Goal: Contribute content: Add original content to the website for others to see

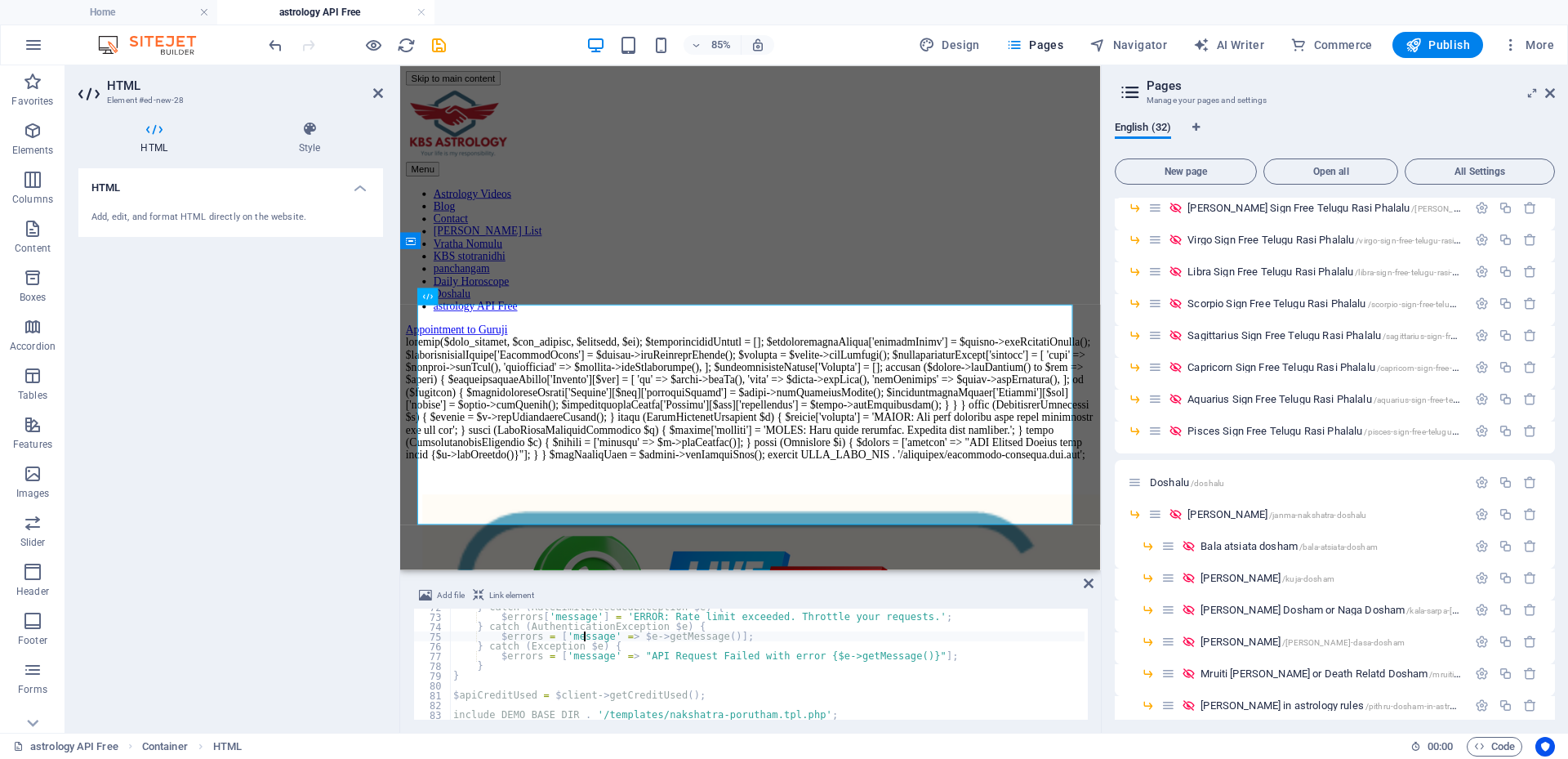
click at [583, 639] on div "} catch ( RateLimitExceededException $ e ) { $ errors [ 'message' ] = 'ERROR: R…" at bounding box center [767, 667] width 635 height 130
type textarea "include DEMO_BASE_DIR . '/templates/nakshatra-[GEOGRAPHIC_DATA]tpl.php';"
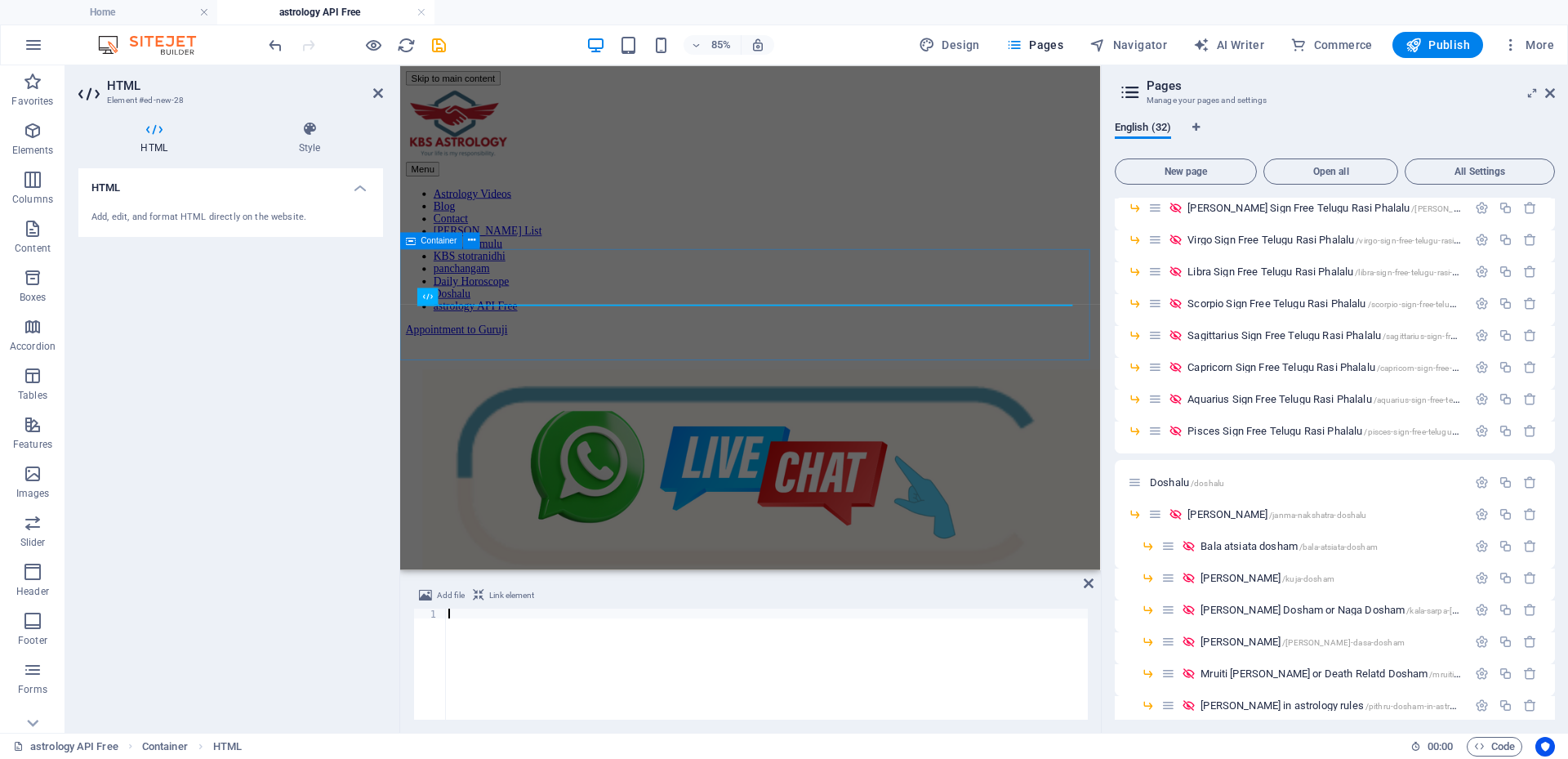
click at [619, 384] on div at bounding box center [812, 384] width 811 height 0
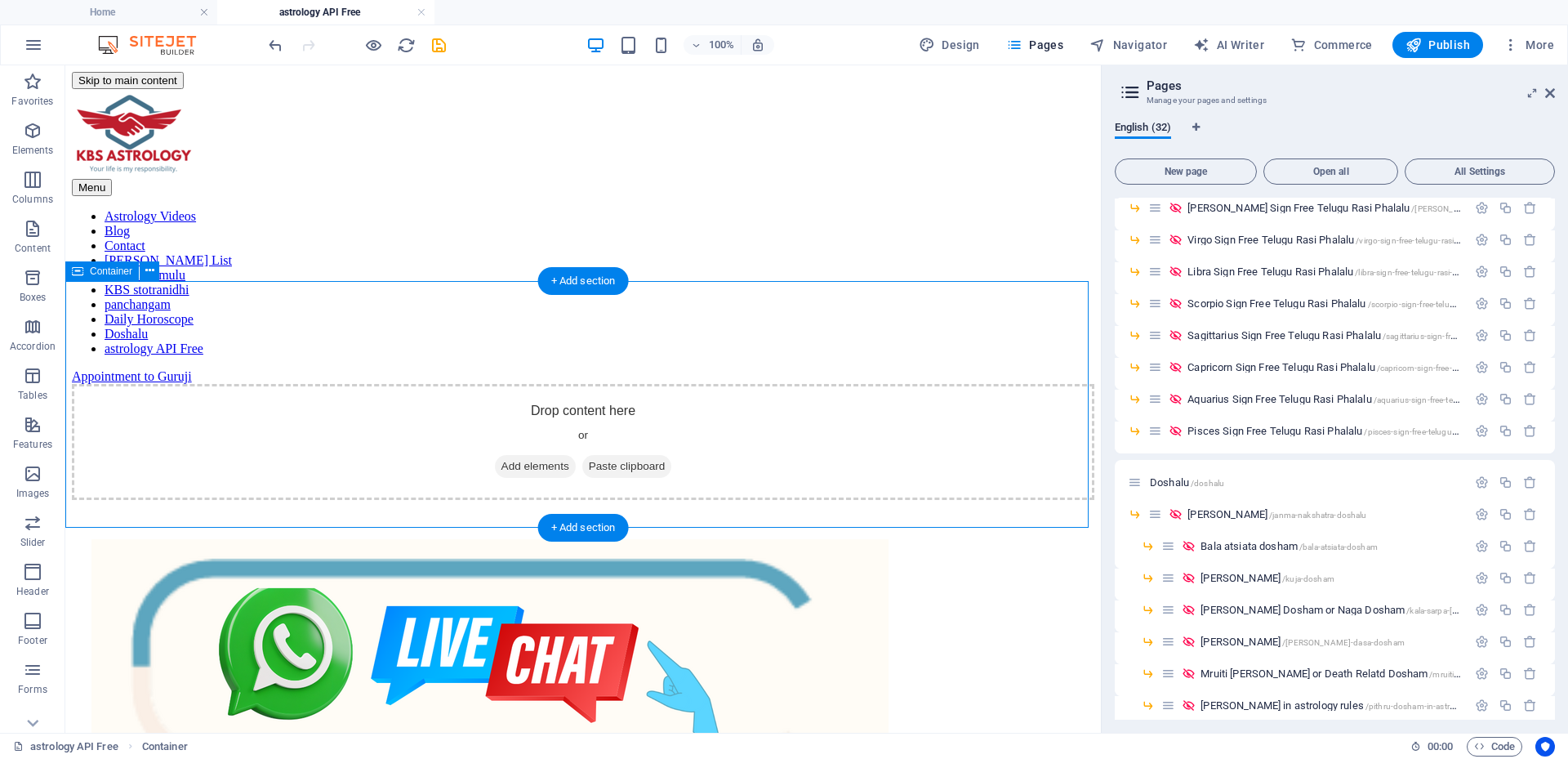
click at [501, 467] on icon at bounding box center [501, 467] width 0 height 0
click at [518, 455] on span "Add elements" at bounding box center [535, 467] width 81 height 23
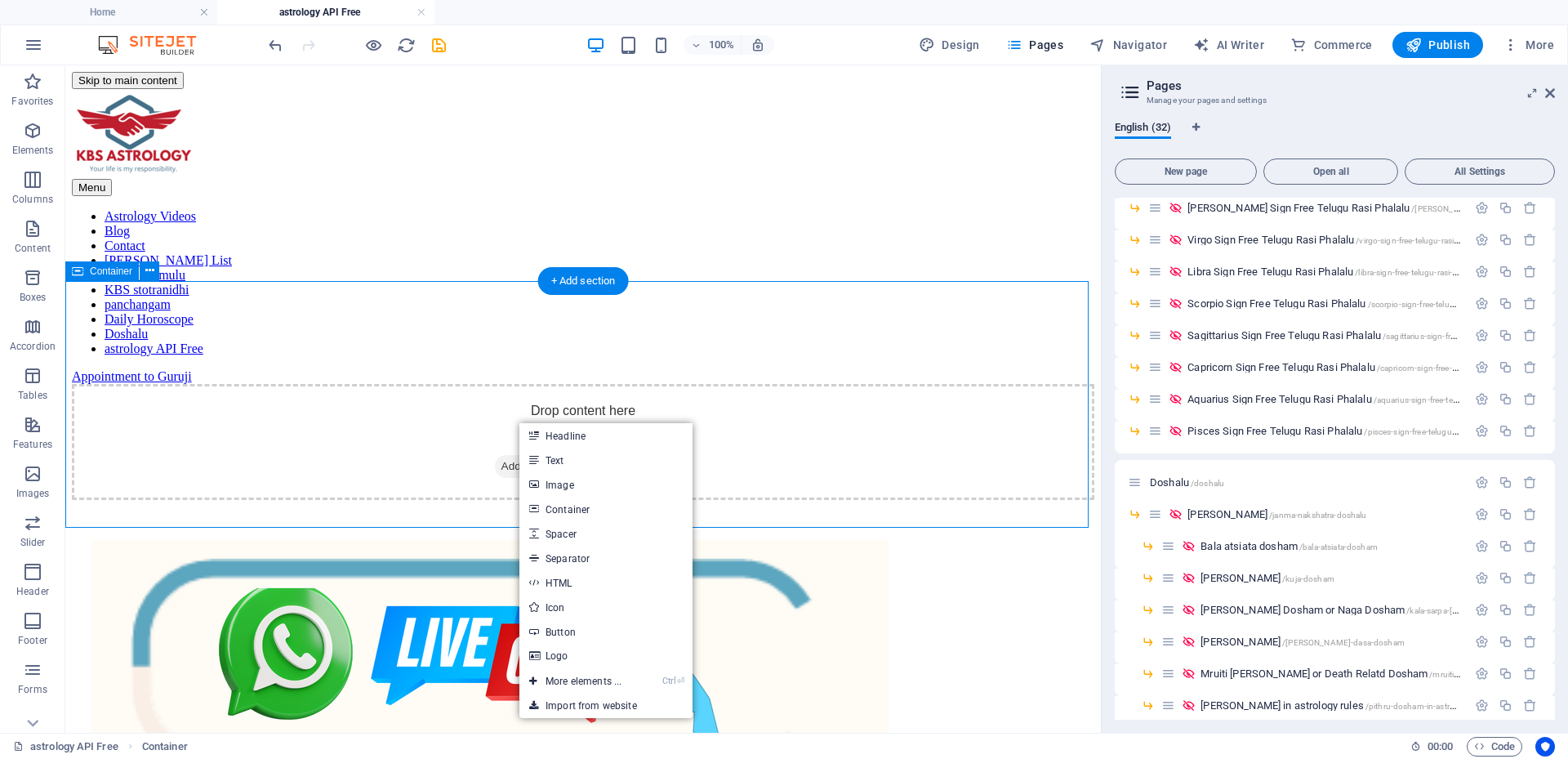
click at [518, 455] on span "Add elements" at bounding box center [535, 467] width 81 height 23
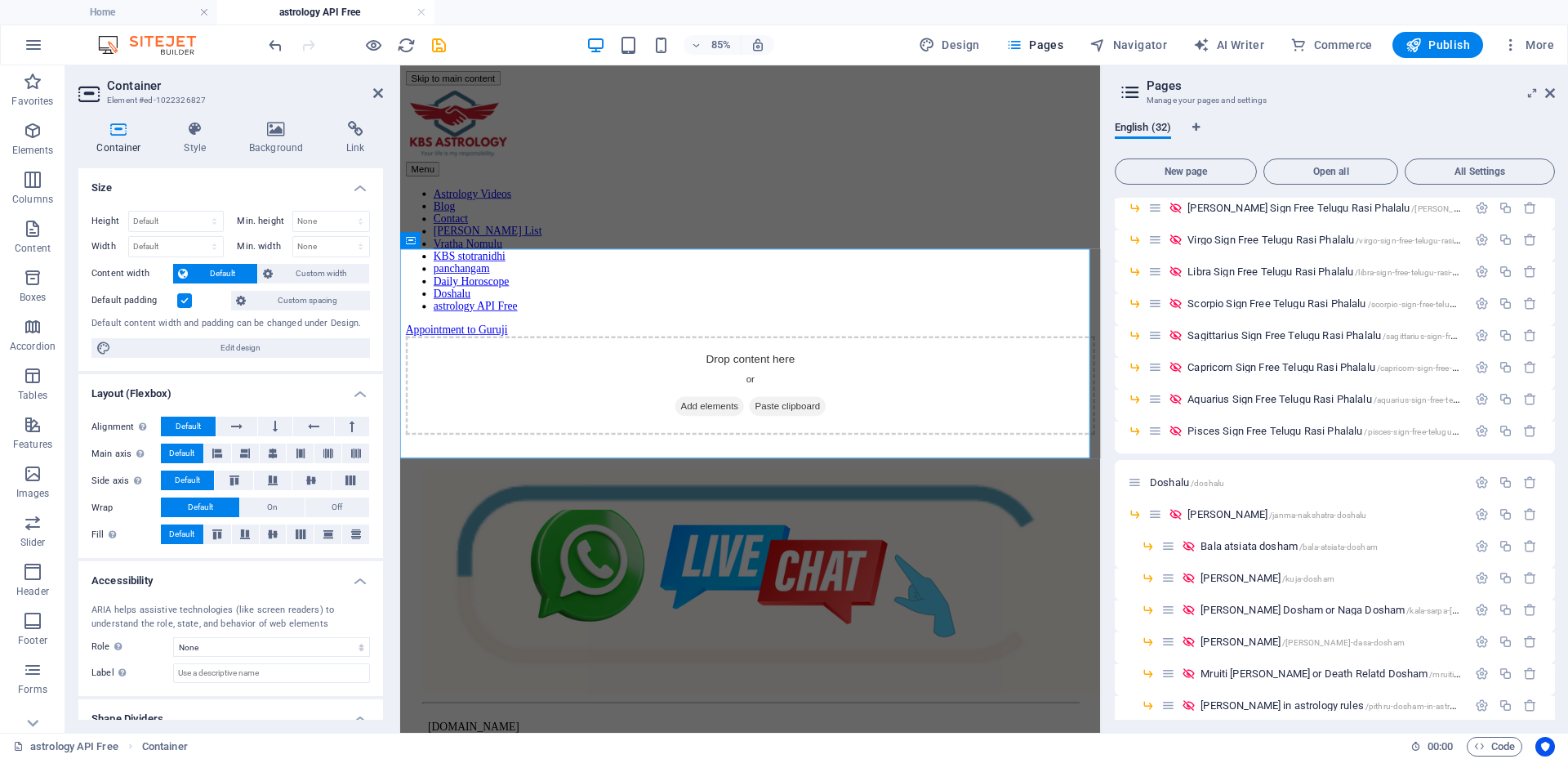
click at [383, 97] on aside "Container Element #ed-1022326827 Container Style Background Link Size Height De…" at bounding box center [233, 399] width 335 height 667
click at [381, 97] on icon at bounding box center [378, 93] width 10 height 13
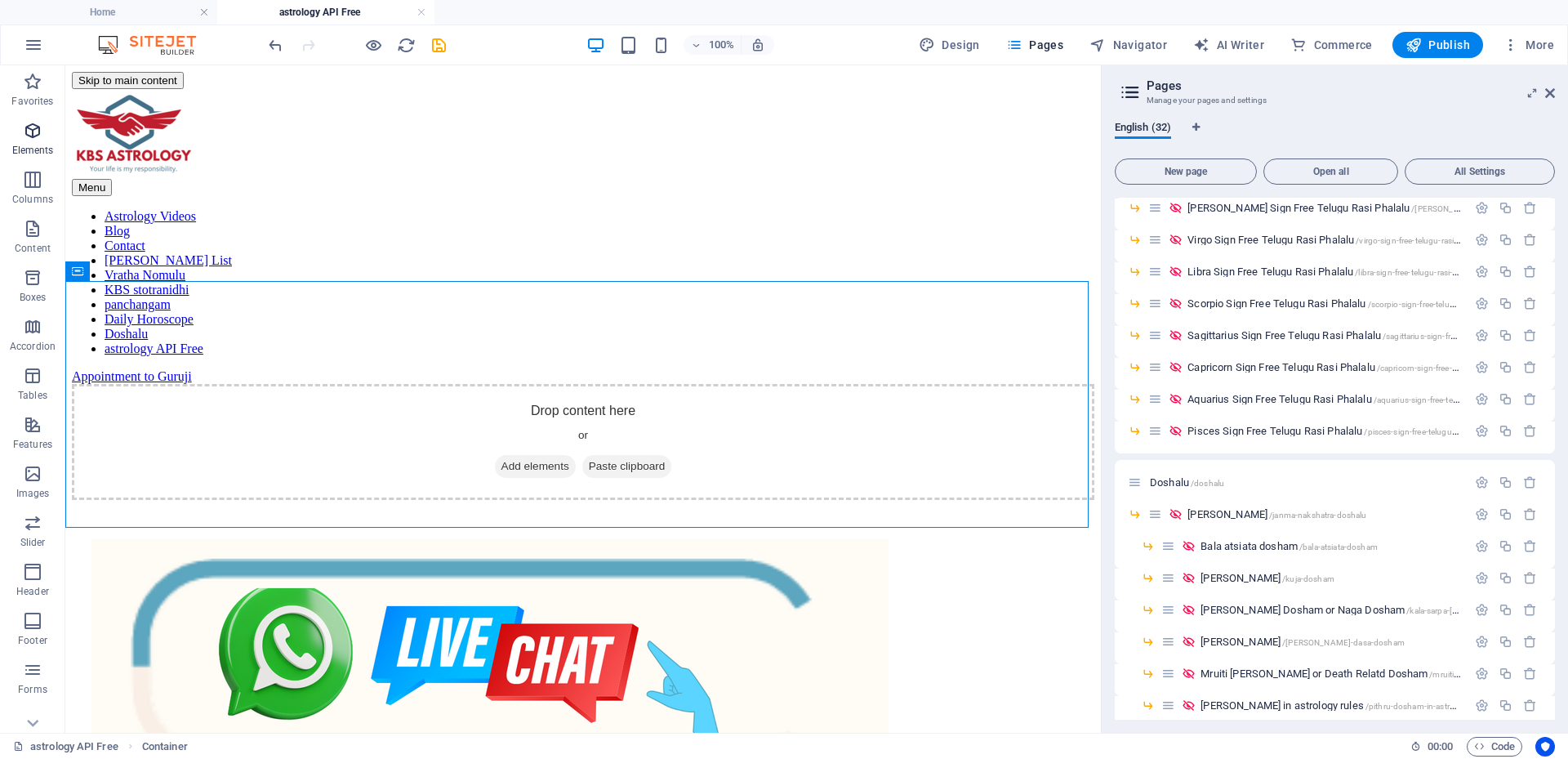
click at [17, 123] on span "Elements" at bounding box center [32, 140] width 65 height 39
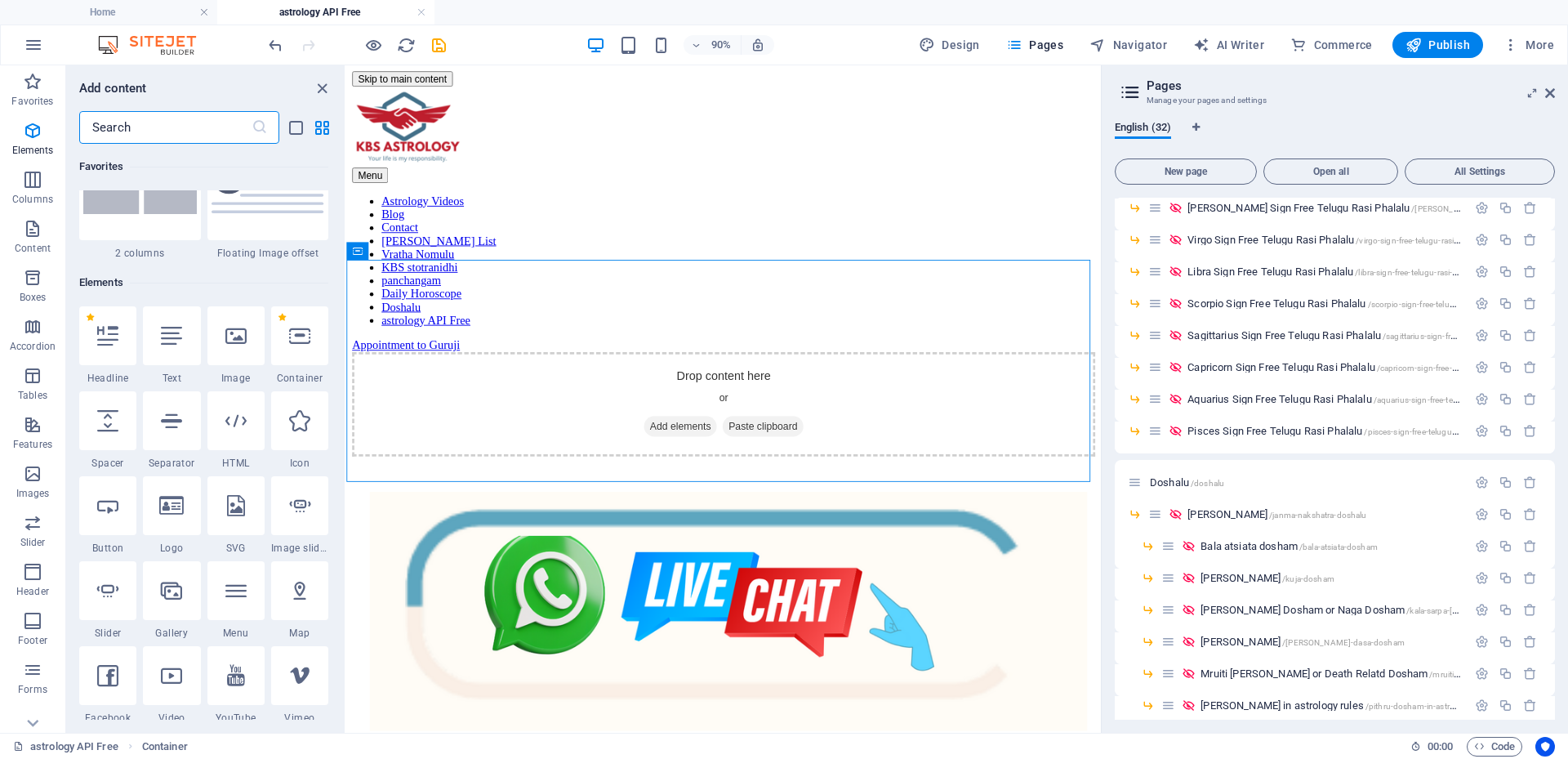
scroll to position [308, 0]
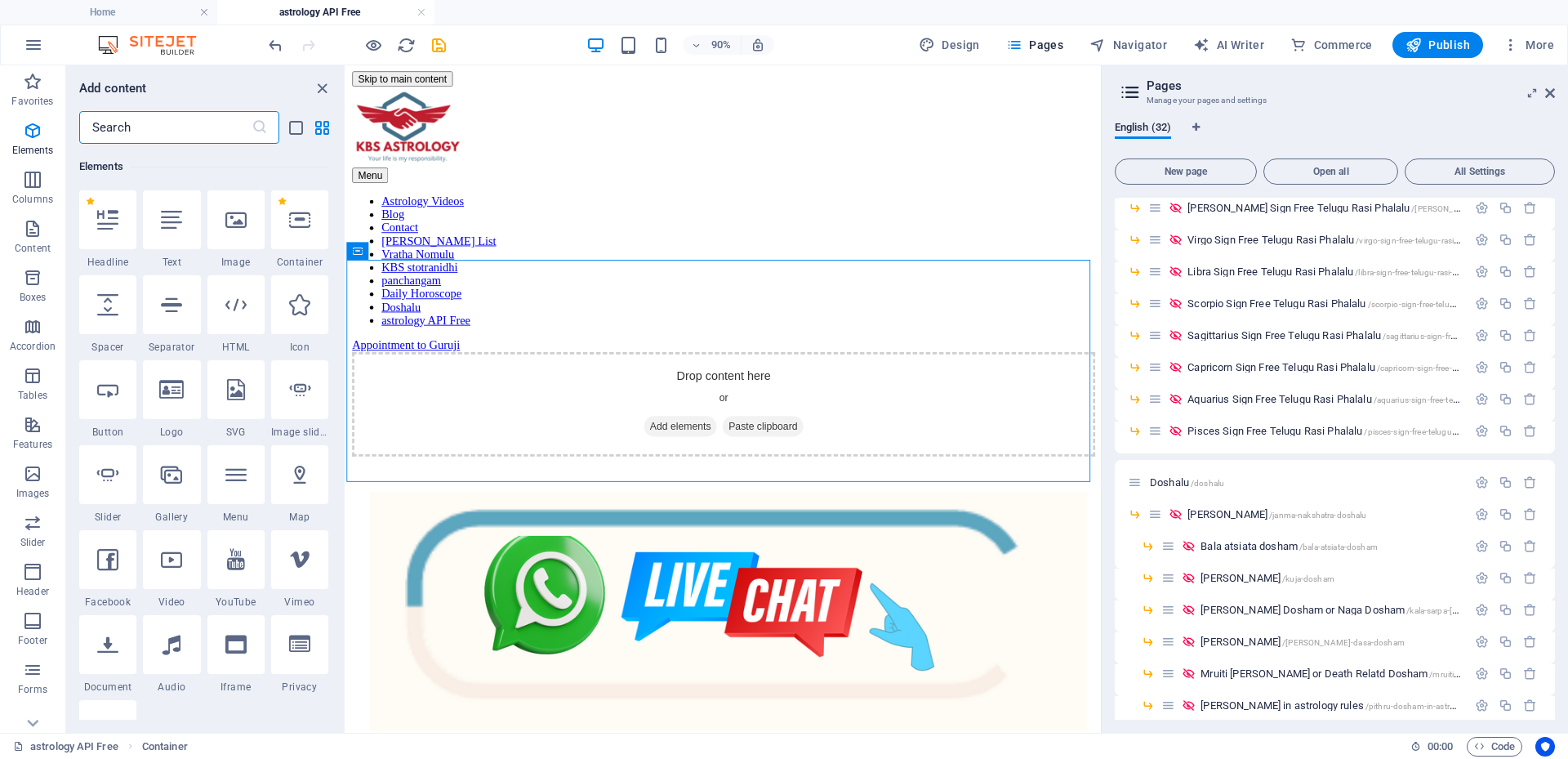
click at [115, 122] on input "text" at bounding box center [165, 128] width 173 height 33
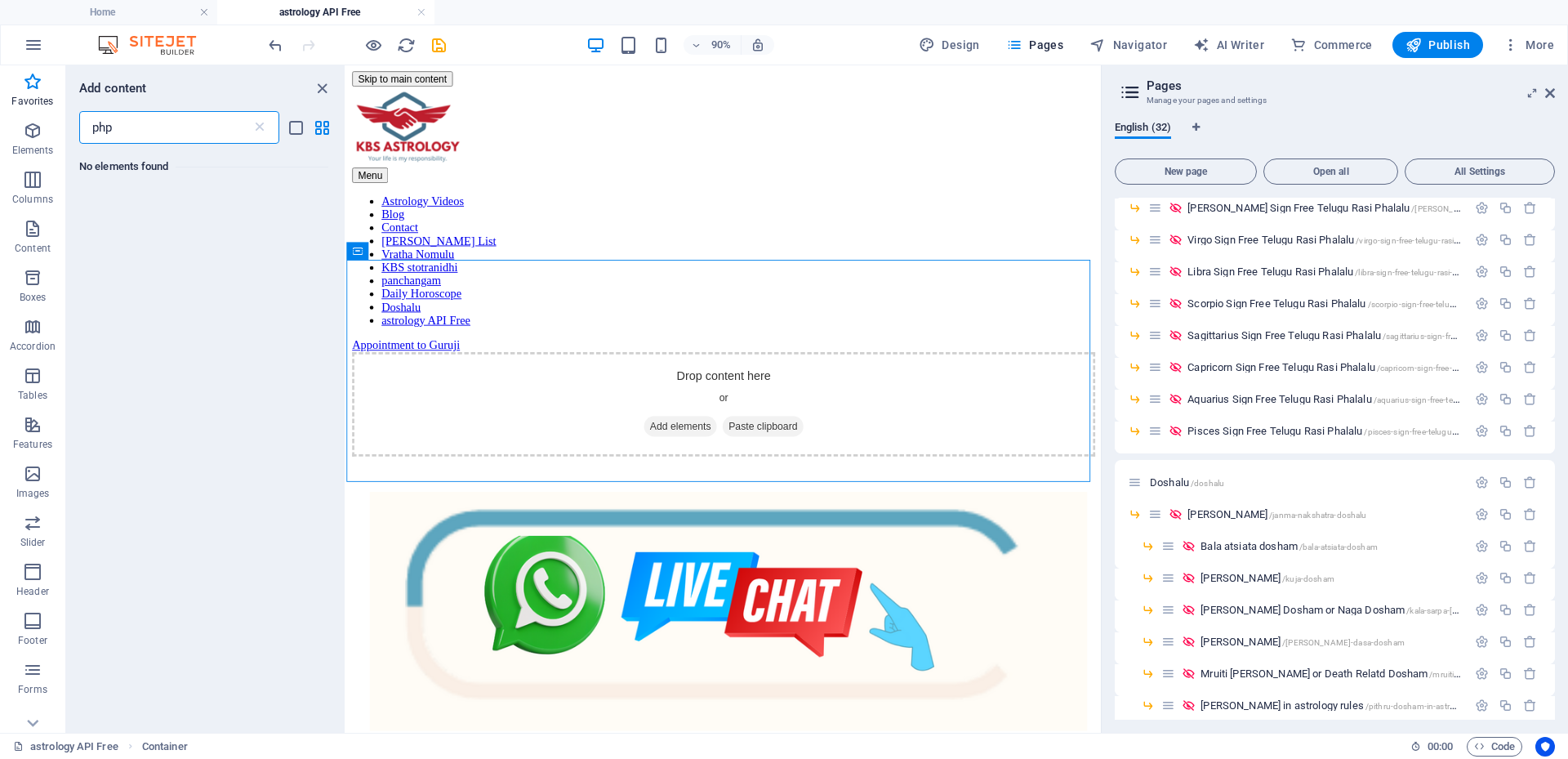
scroll to position [0, 0]
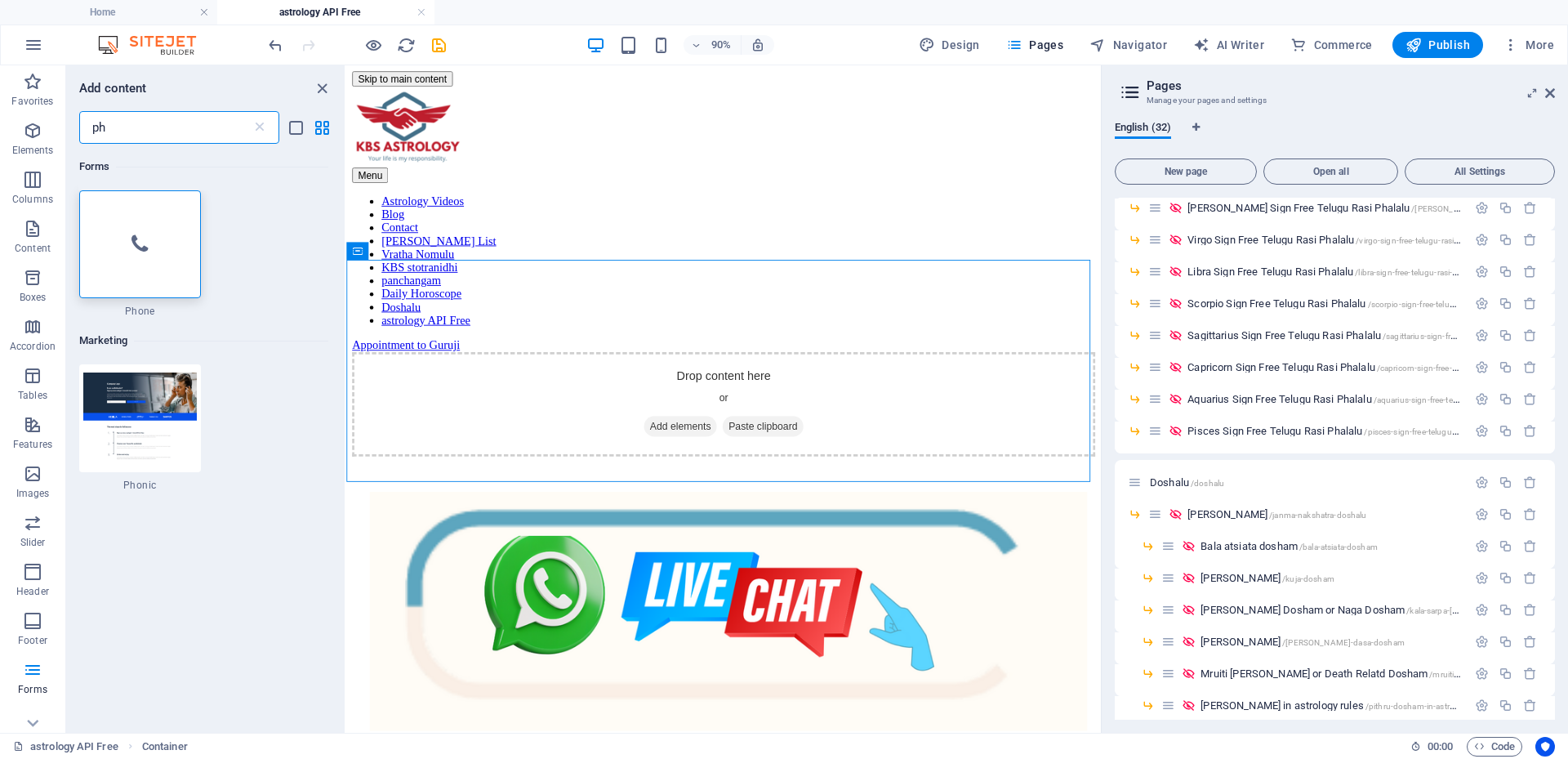
type input "p"
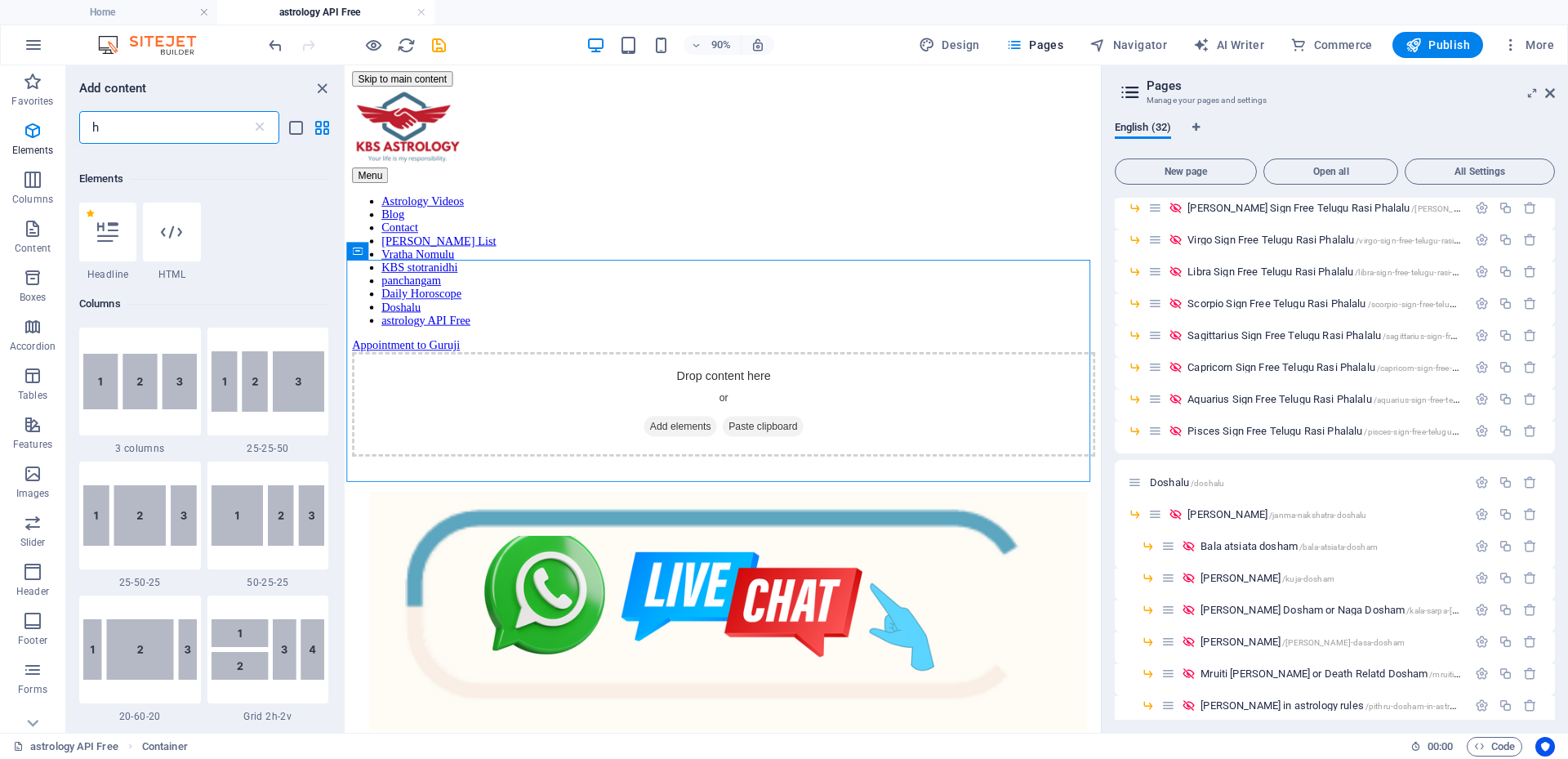
scroll to position [82, 0]
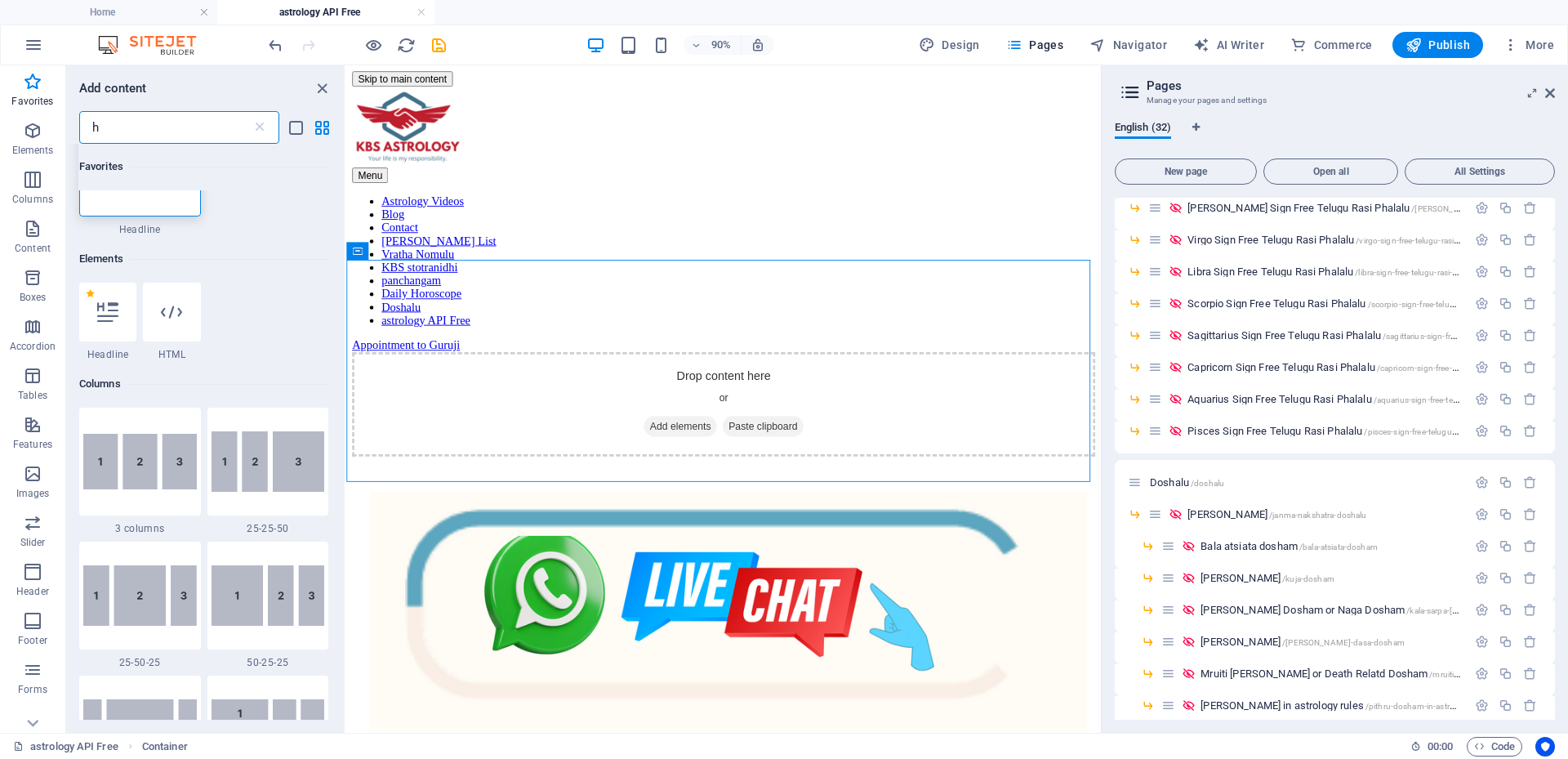
click at [187, 130] on input "h" at bounding box center [165, 128] width 173 height 33
type input "p"
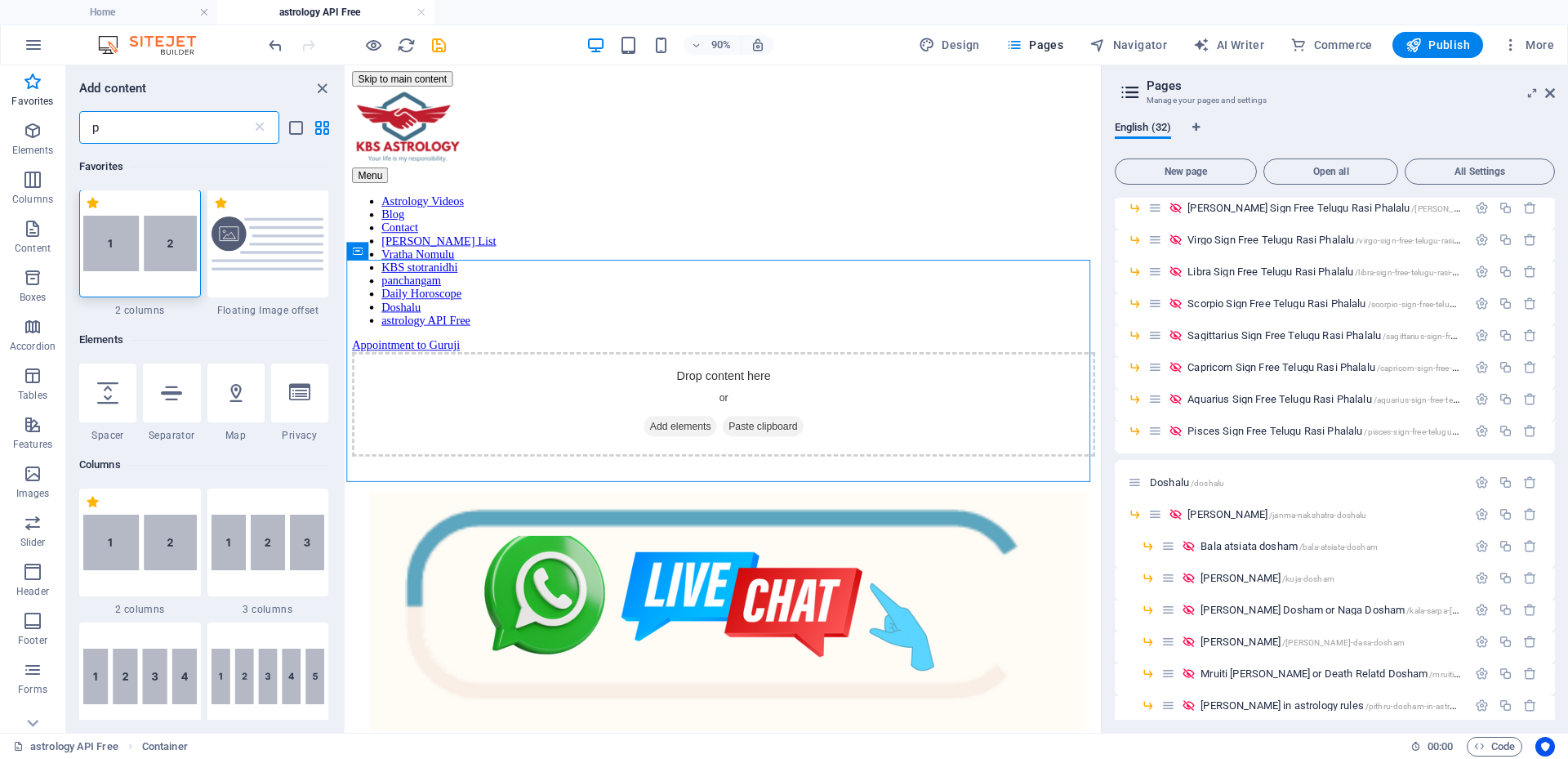
scroll to position [0, 0]
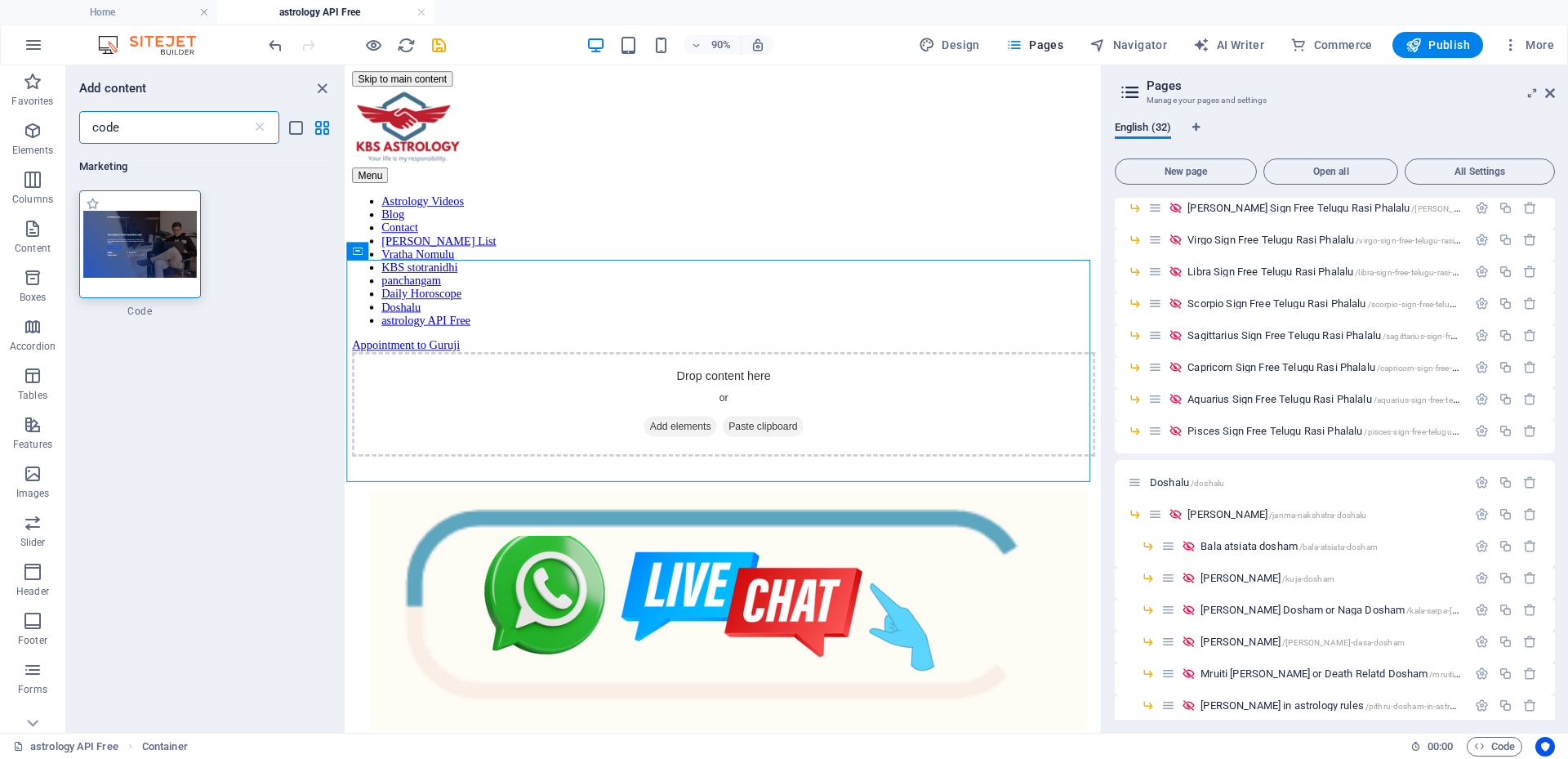
type input "code"
click at [159, 249] on img at bounding box center [140, 244] width 113 height 66
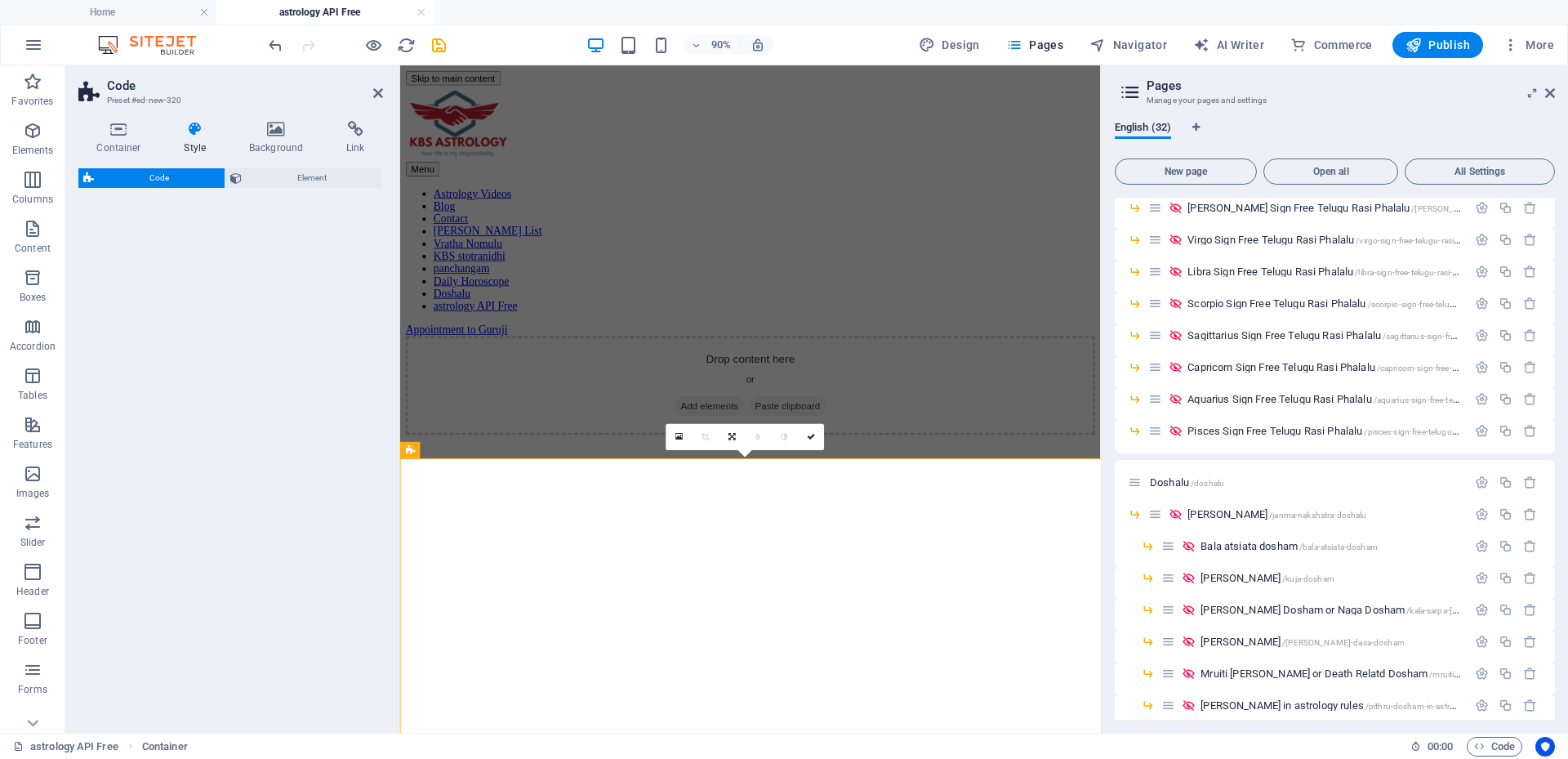
select select "%"
select select "rem"
select select "px"
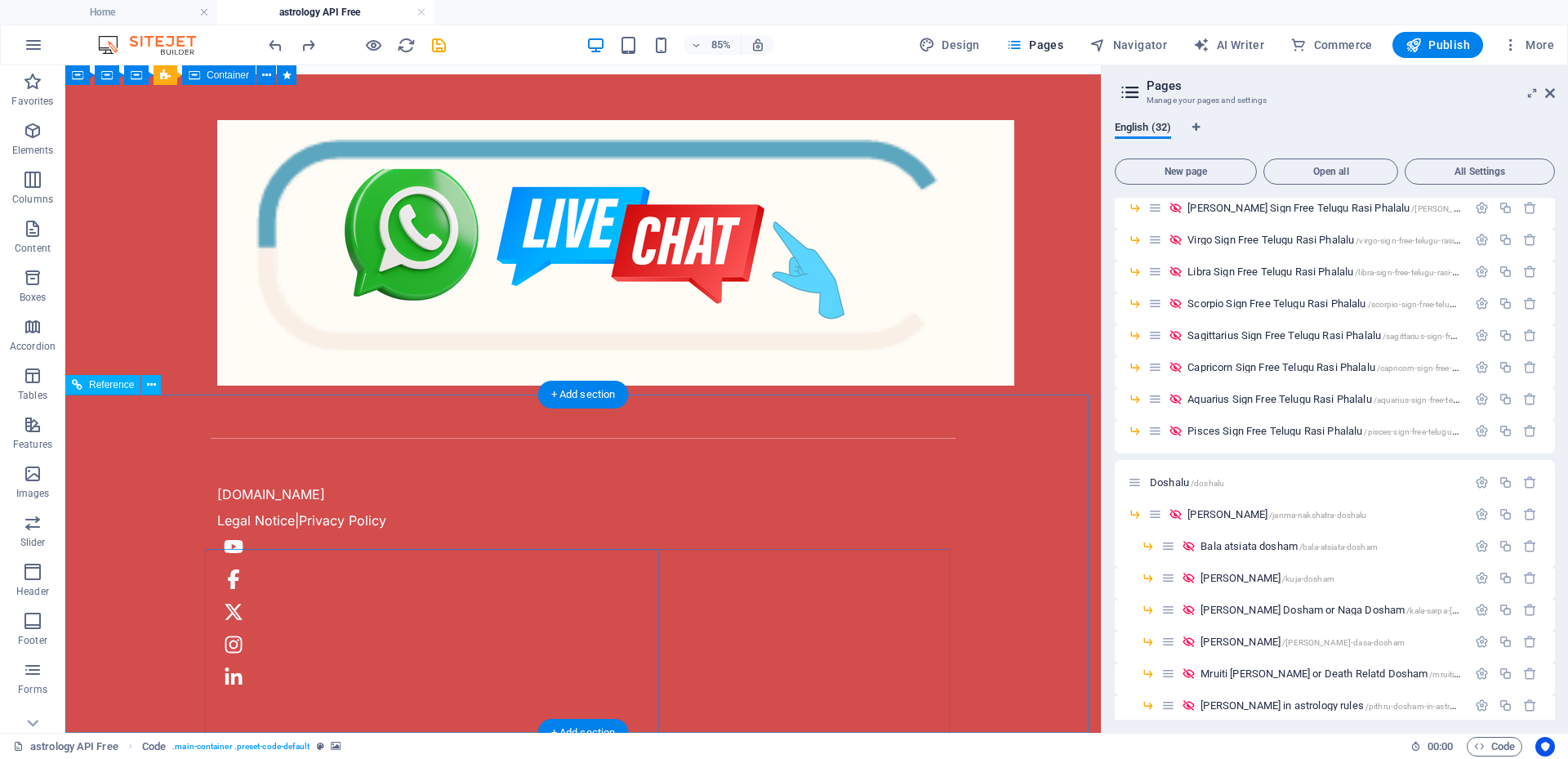
scroll to position [14, 0]
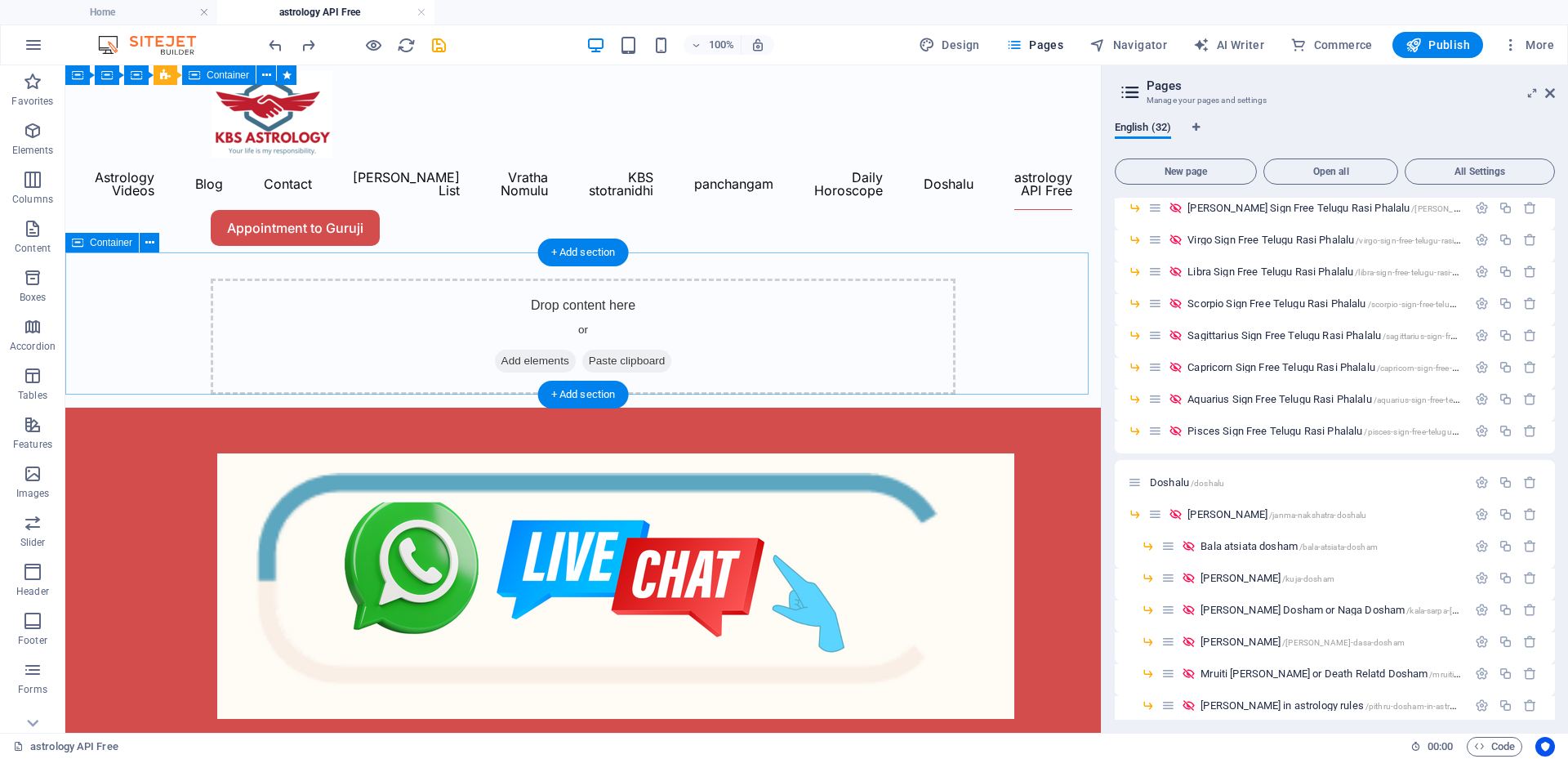
click at [511, 349] on span "Add elements" at bounding box center [535, 361] width 81 height 23
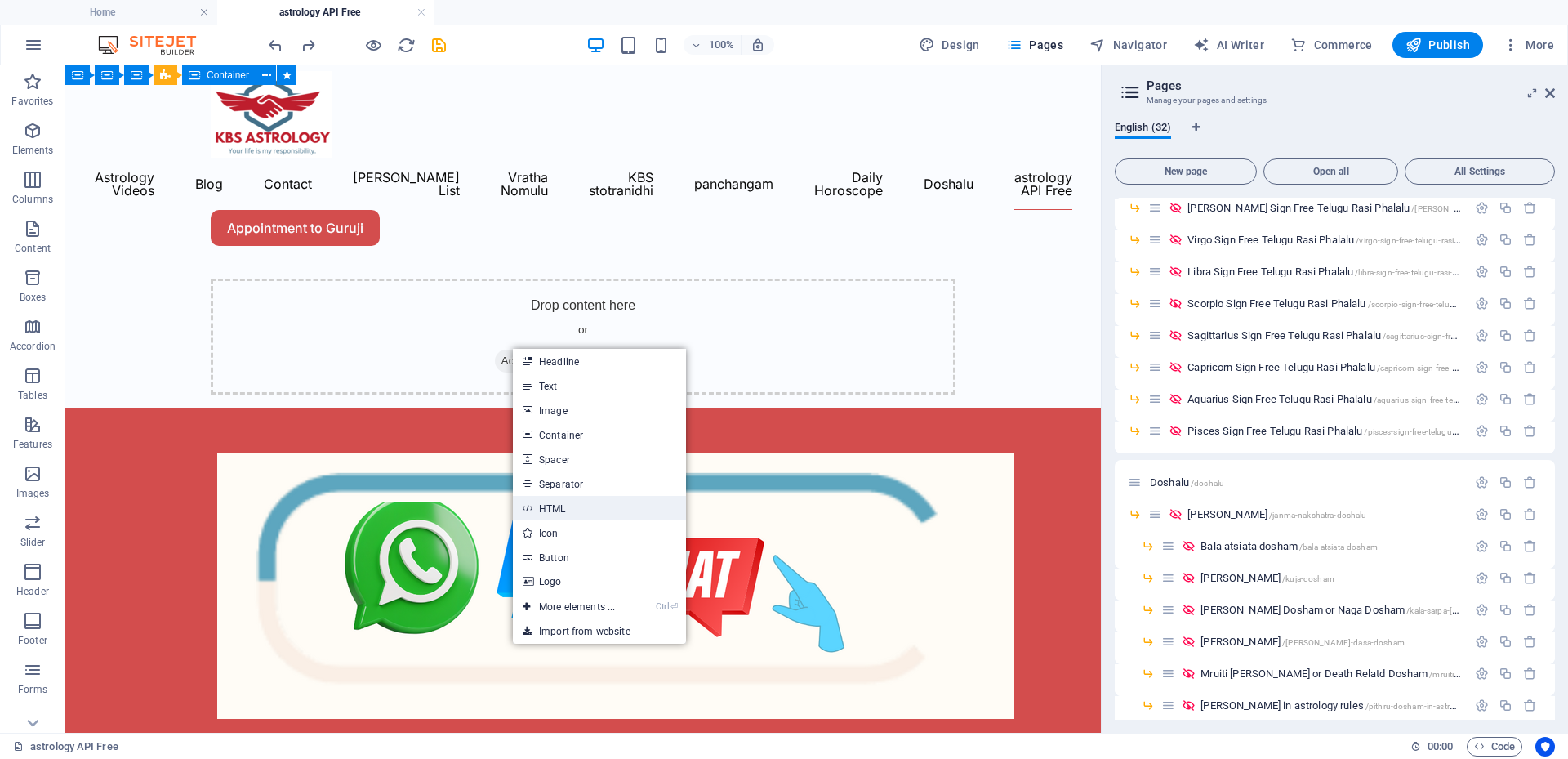
click at [543, 504] on link "HTML" at bounding box center [599, 508] width 173 height 25
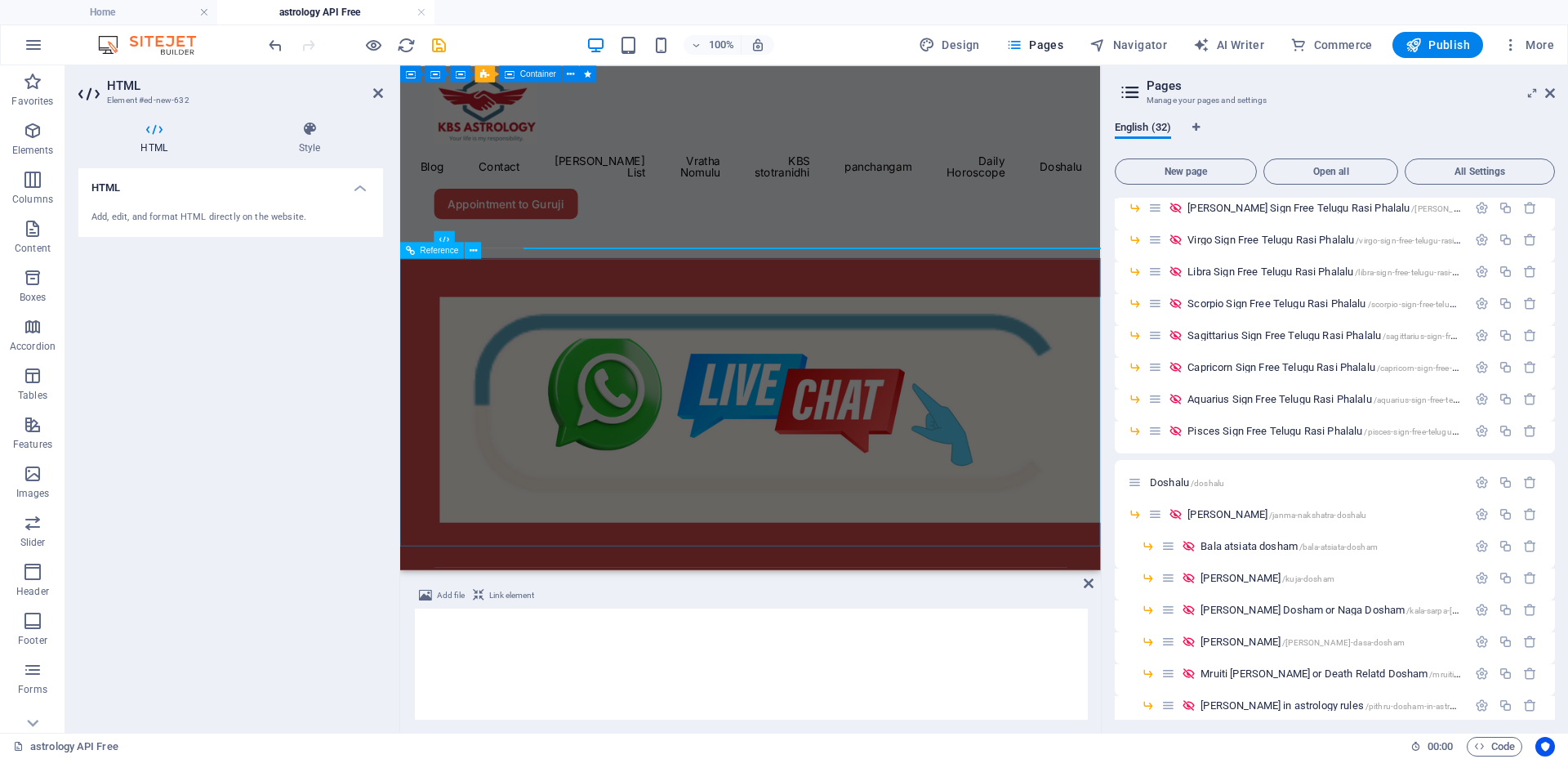
scroll to position [0, 0]
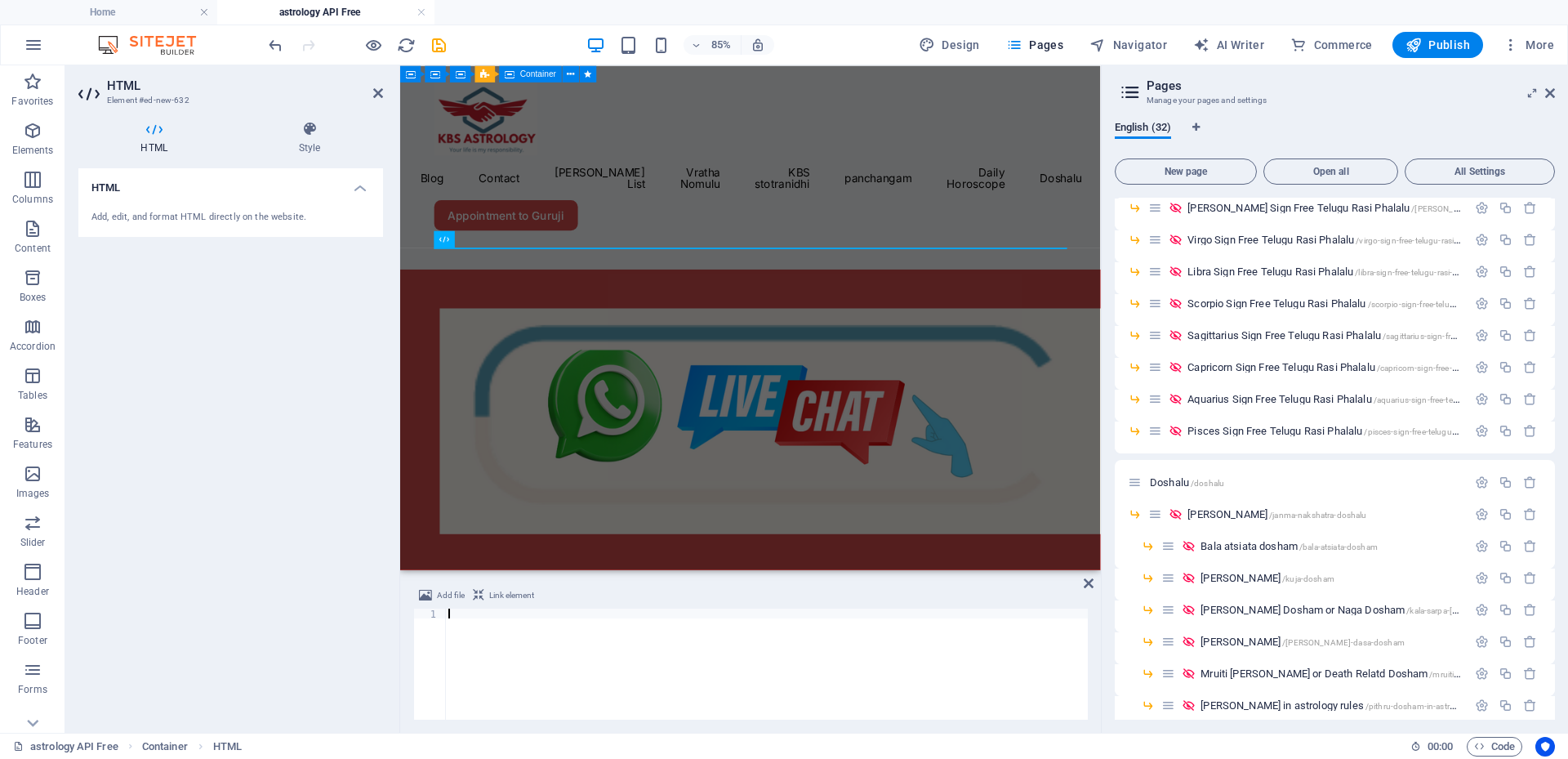
type textarea "# return render_template('nakshatra-porutham.tpl', compatibilityResult=compatib…"
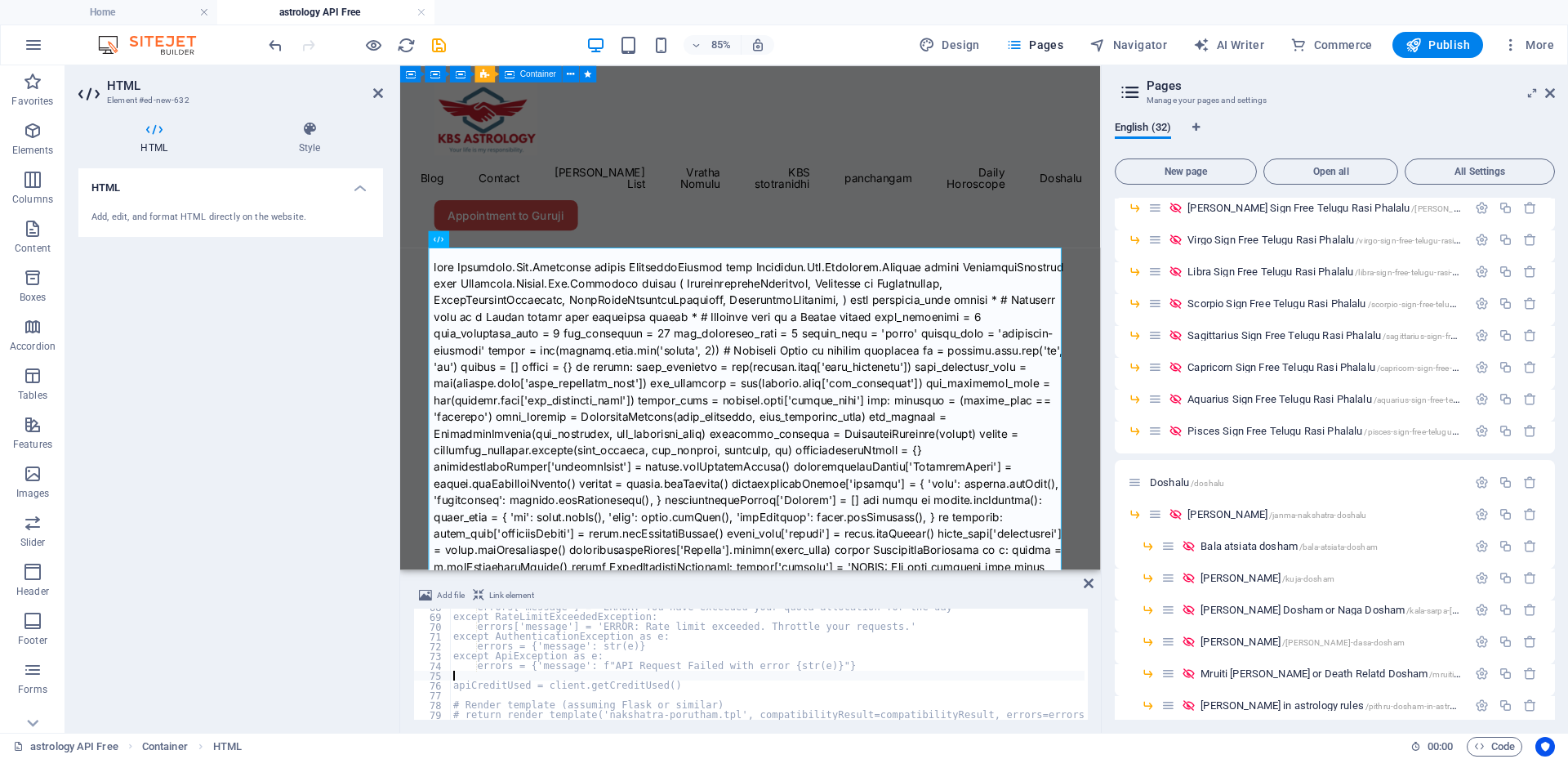
click at [675, 673] on div "errors['message'] = 'ERROR: You have exceeded your quota allocation for the day…" at bounding box center [792, 666] width 684 height 127
type textarea "# Render template (assuming Flask or similar) # return render_template('nakshat…"
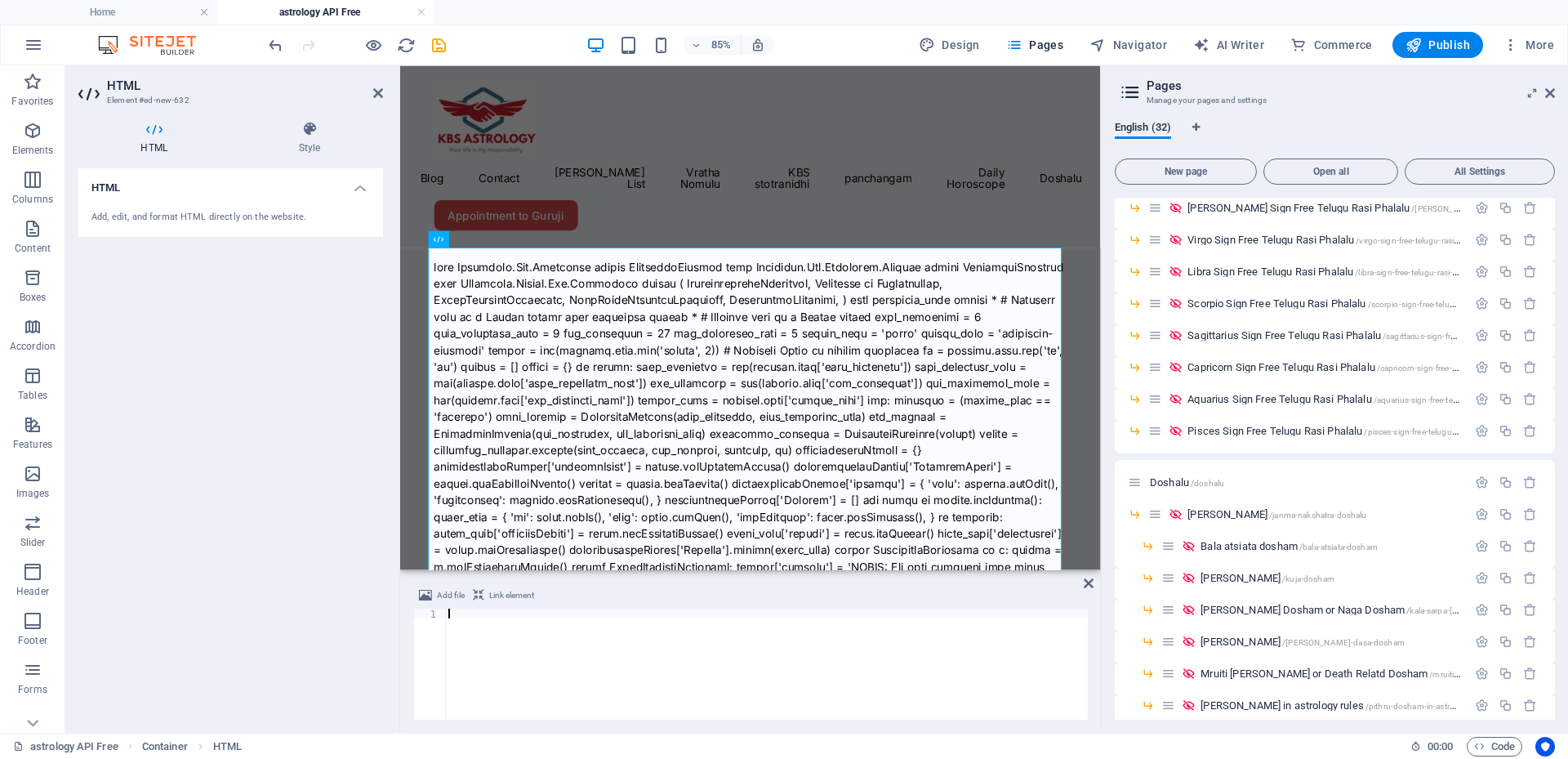
paste textarea
click at [983, 238] on div "Menu Astrology Videos Blog Contact [PERSON_NAME] List Vratha Nomulu KBS stotran…" at bounding box center [812, 172] width 824 height 214
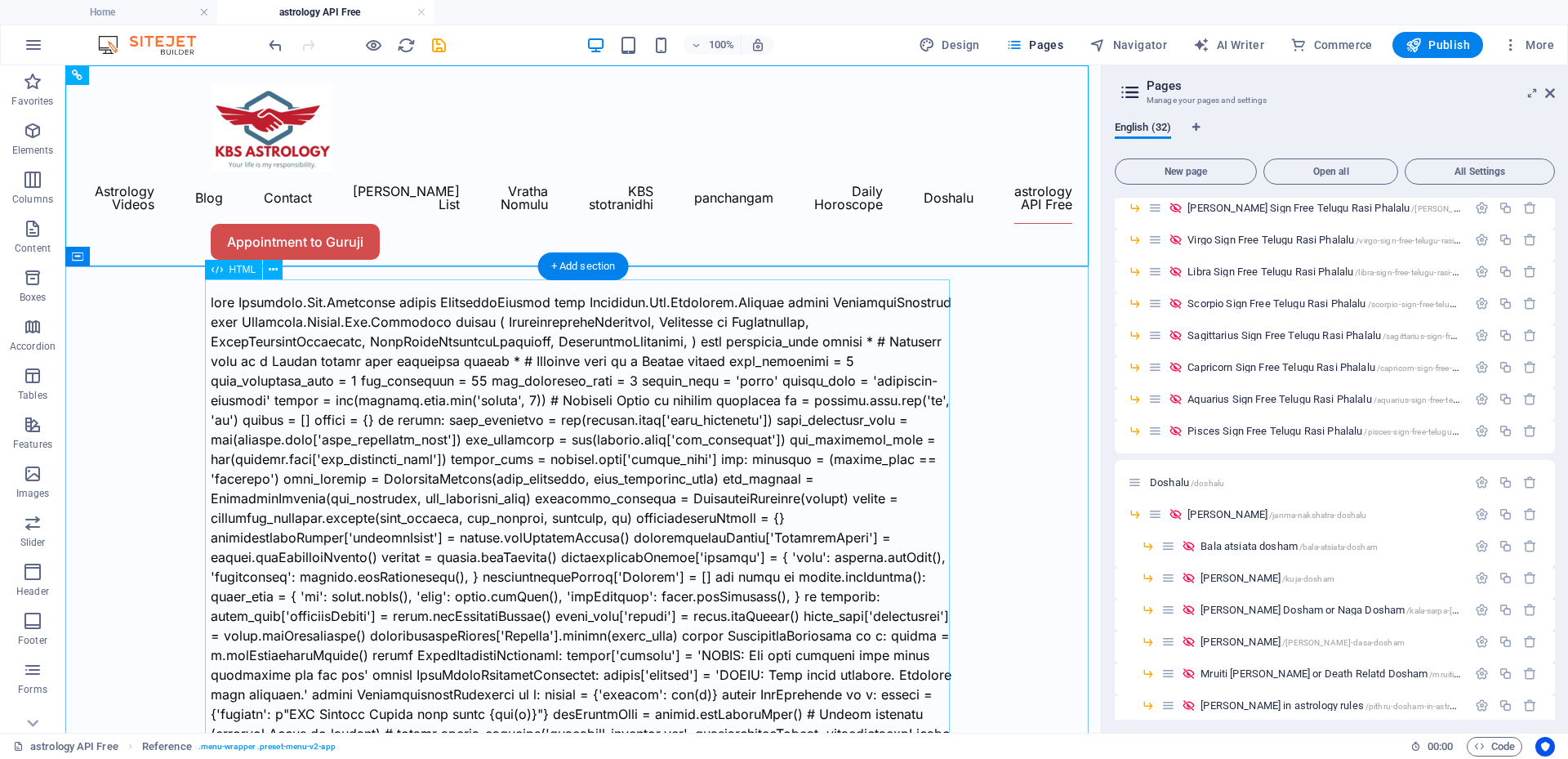
scroll to position [368, 0]
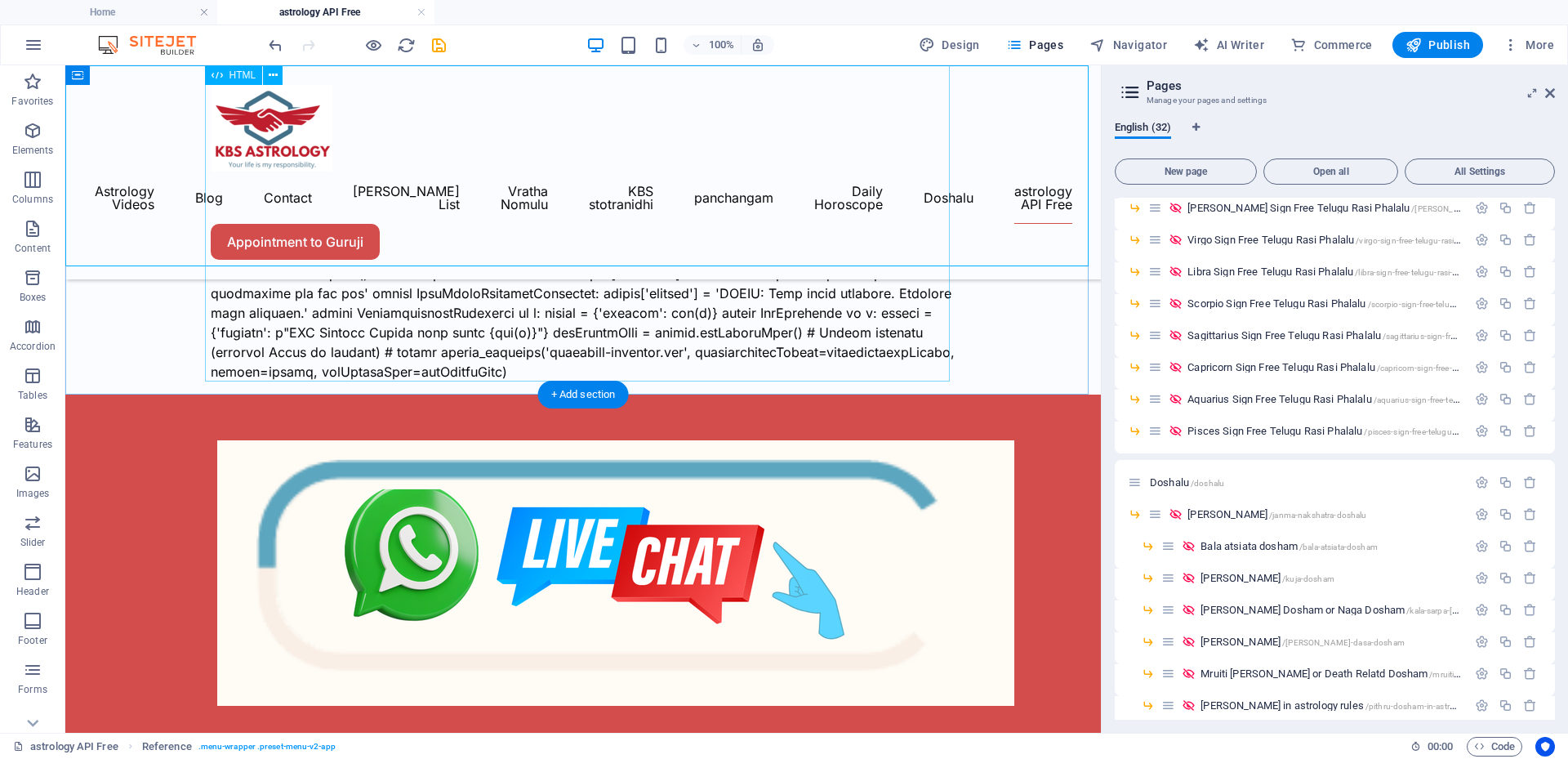
click at [755, 324] on div at bounding box center [583, 146] width 745 height 471
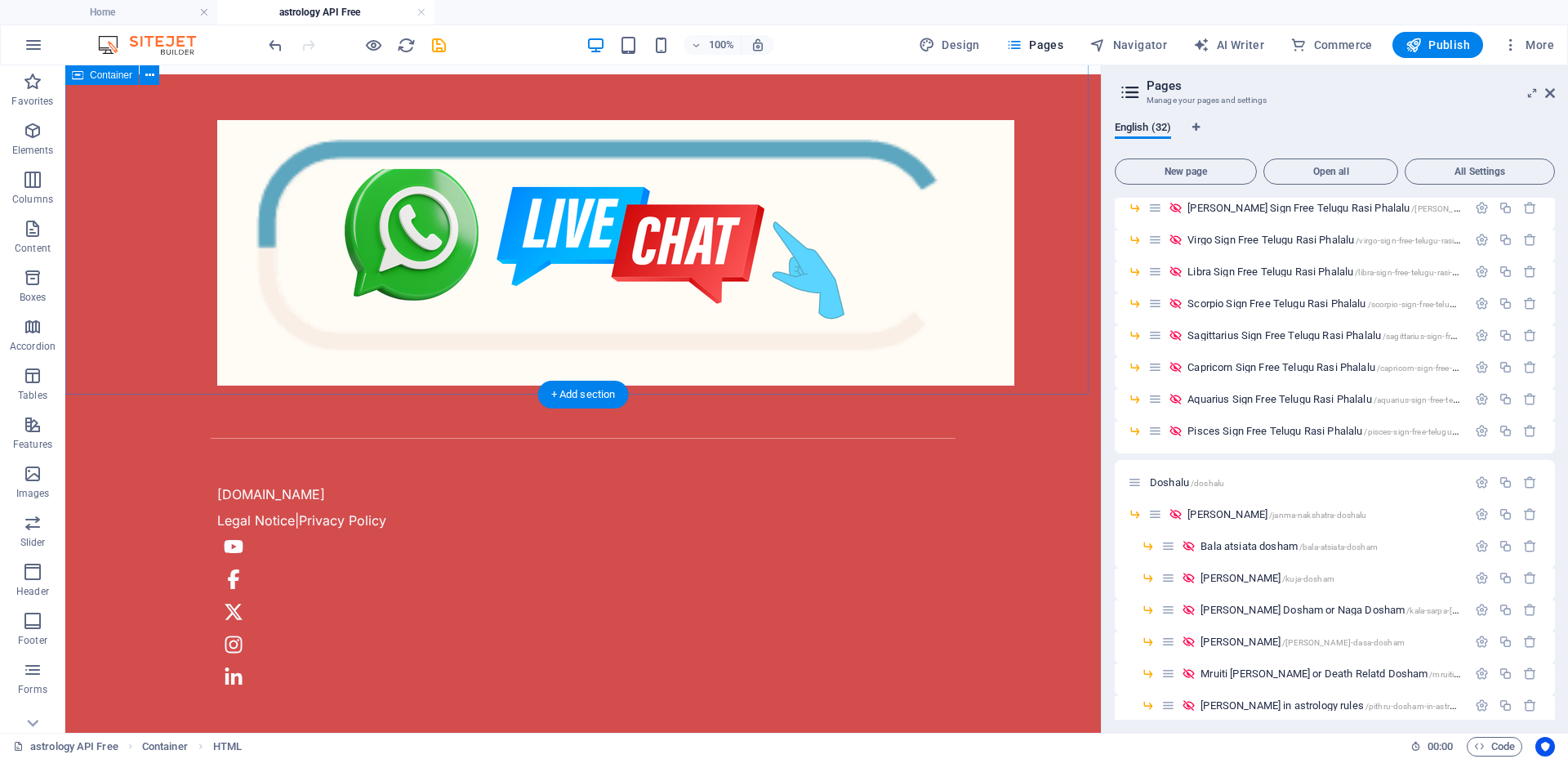
scroll to position [14, 0]
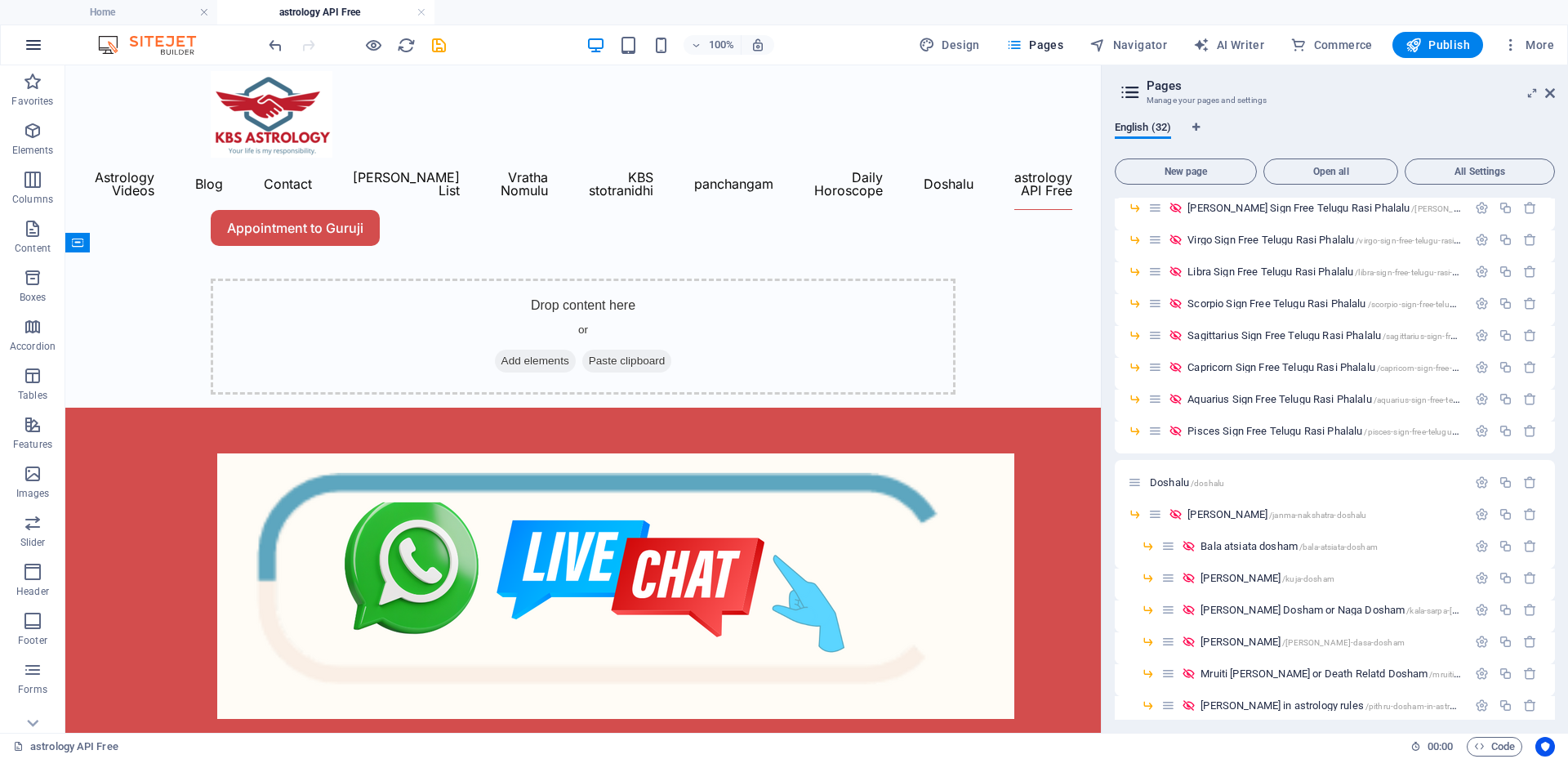
click at [50, 49] on button "button" at bounding box center [33, 45] width 39 height 39
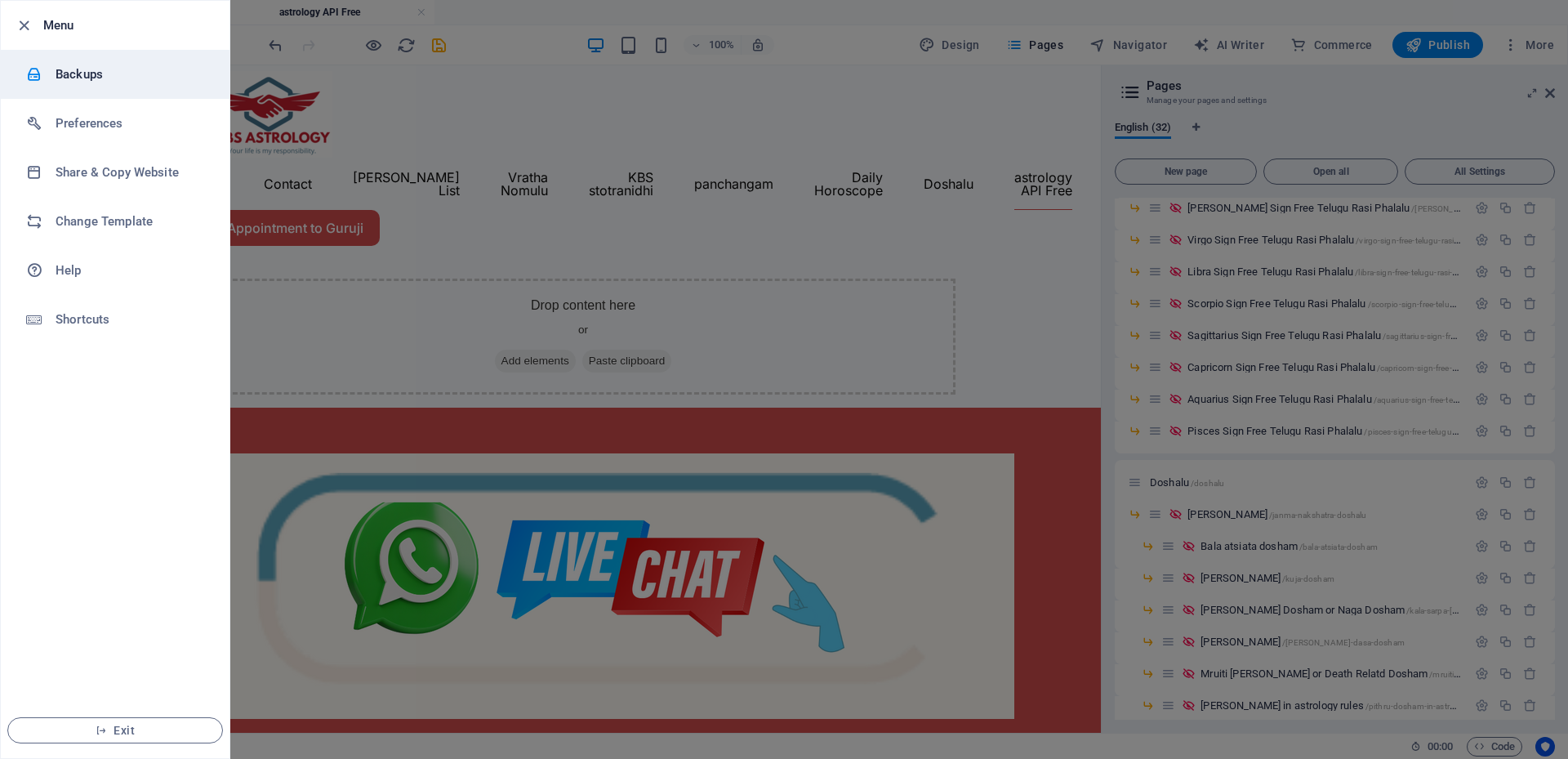
click at [64, 69] on h6 "Backups" at bounding box center [130, 74] width 151 height 20
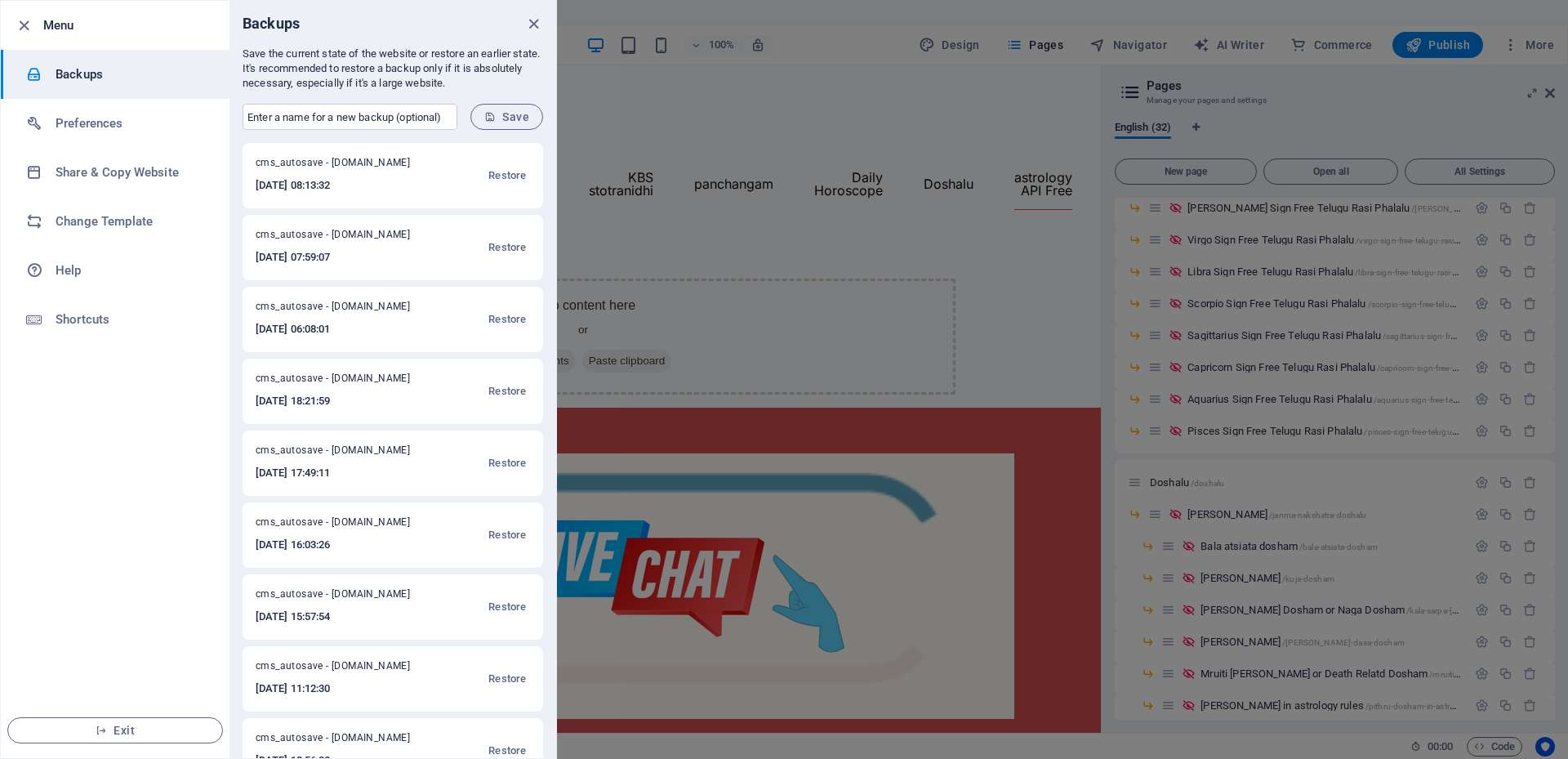
click at [620, 144] on div at bounding box center [784, 379] width 1568 height 759
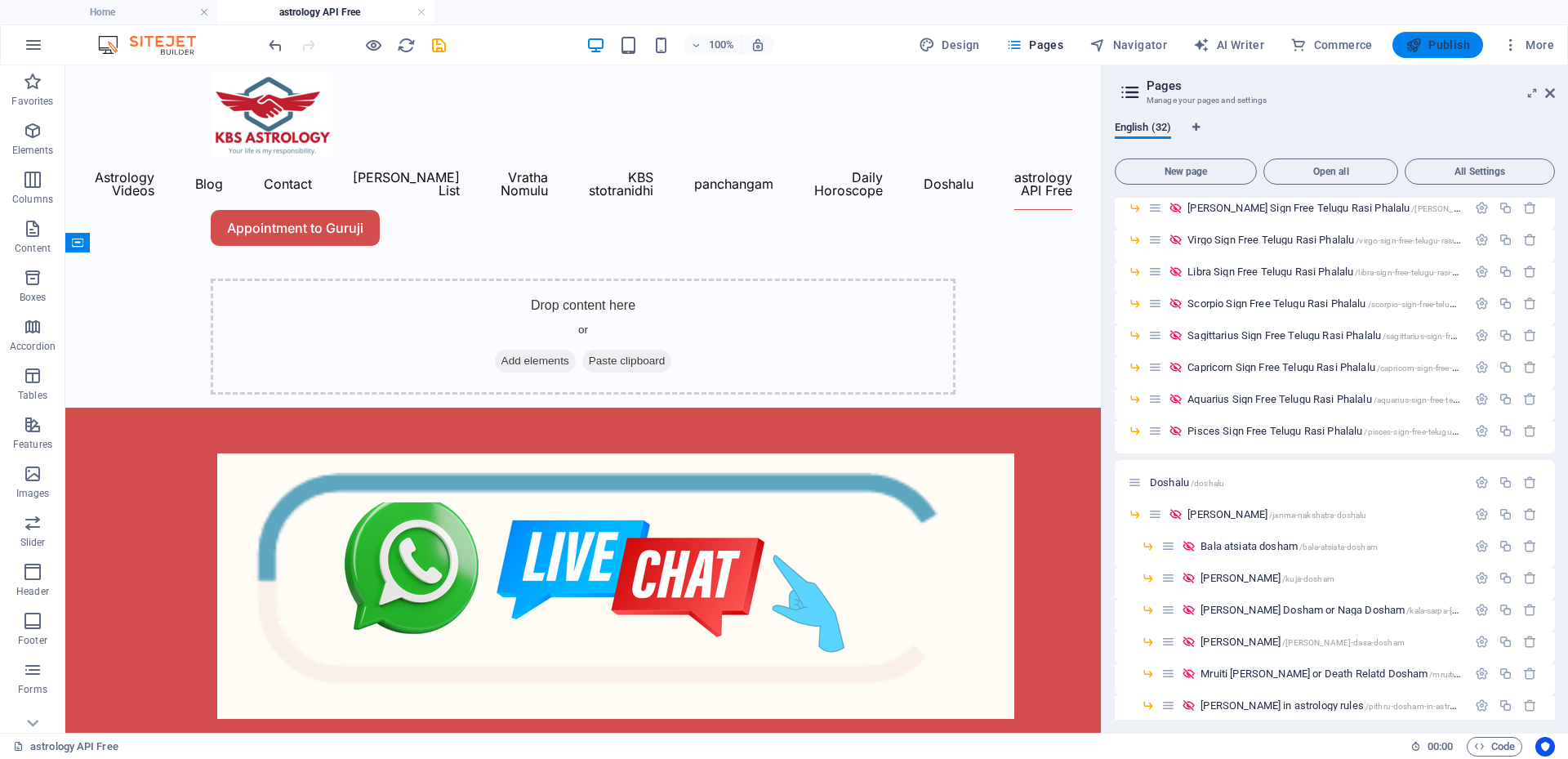
click at [1464, 54] on button "Publish" at bounding box center [1438, 45] width 91 height 26
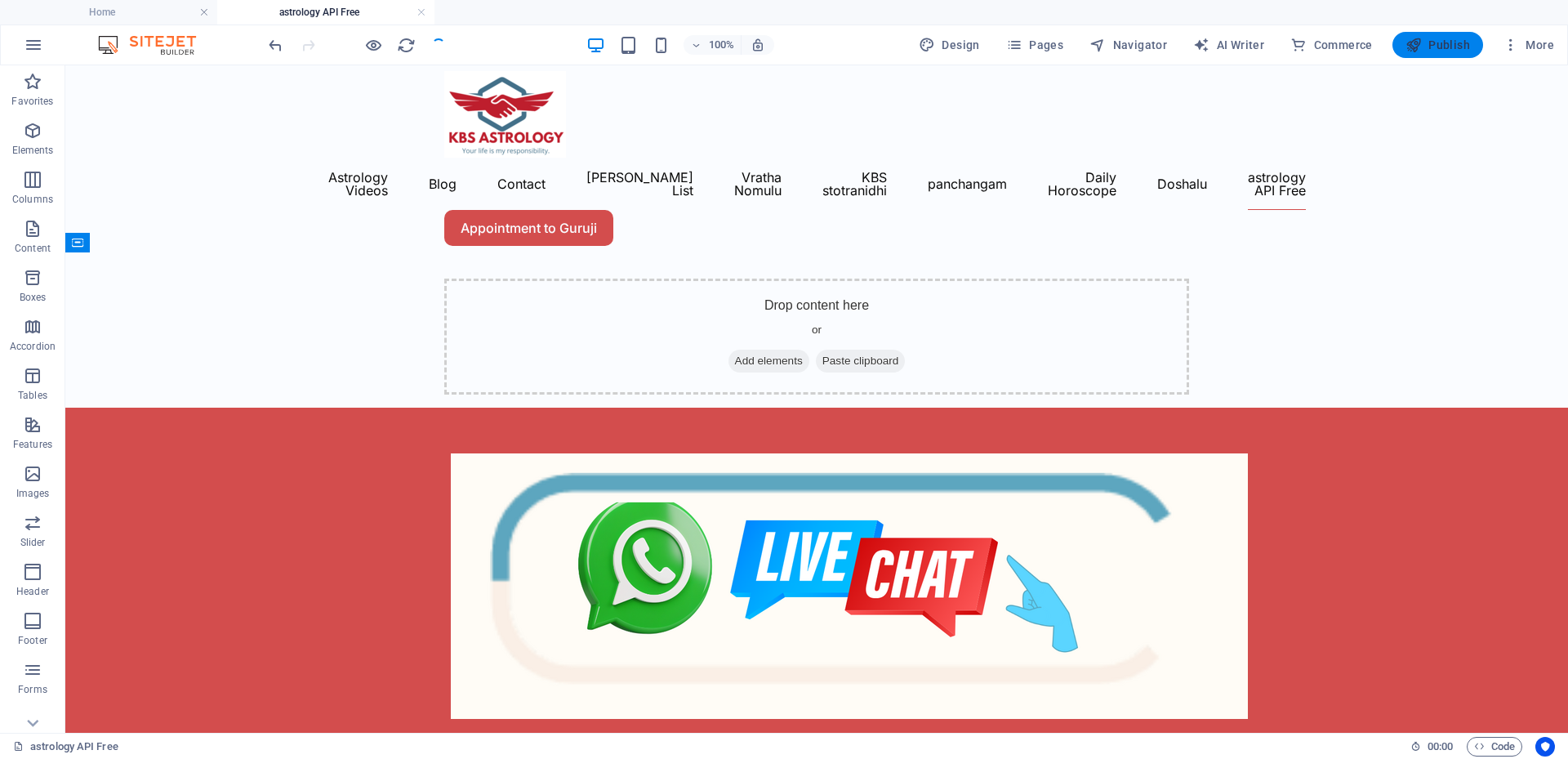
click at [1451, 45] on span "Publish" at bounding box center [1438, 45] width 64 height 17
click at [1447, 42] on span "Publish" at bounding box center [1438, 45] width 64 height 17
